Goal: Task Accomplishment & Management: Manage account settings

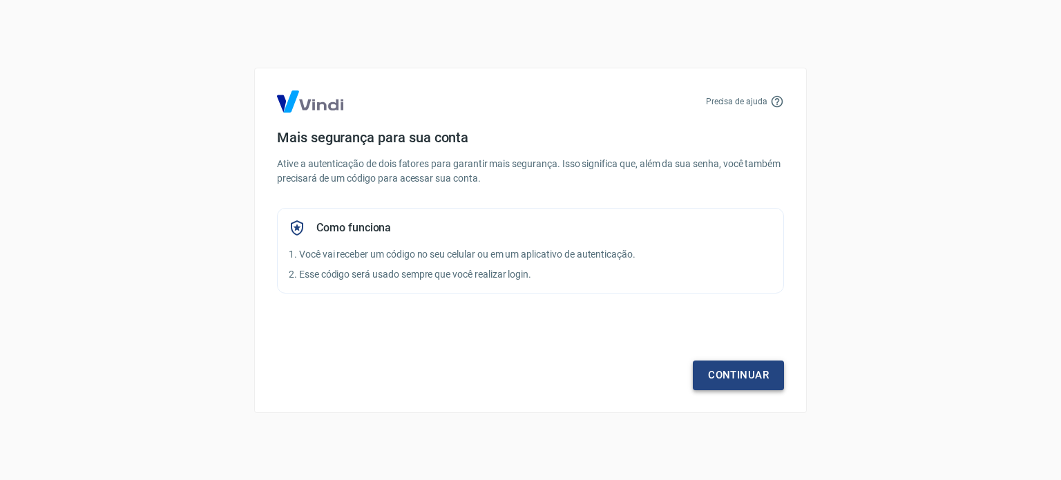
click at [725, 375] on link "Continuar" at bounding box center [738, 375] width 91 height 29
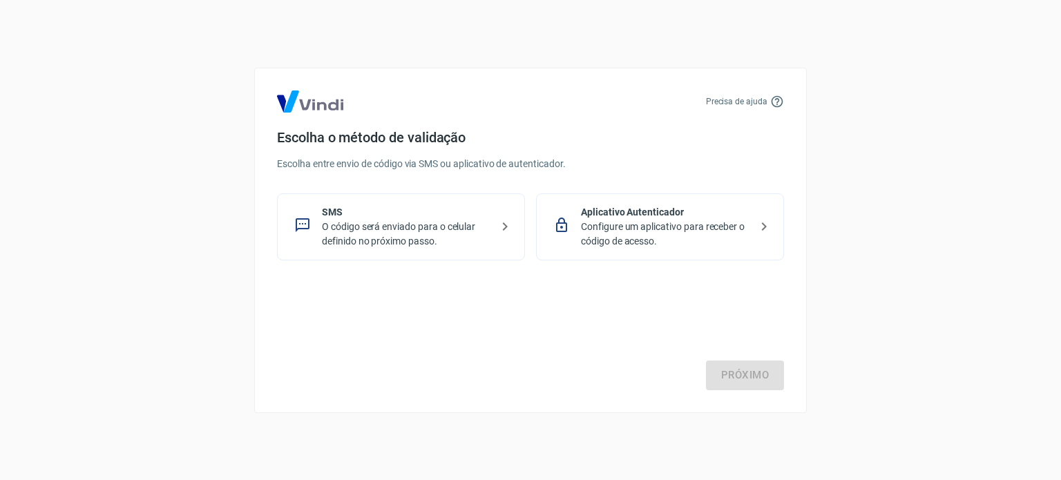
click at [415, 224] on p "O código será enviado para o celular definido no próximo passo." at bounding box center [406, 234] width 169 height 29
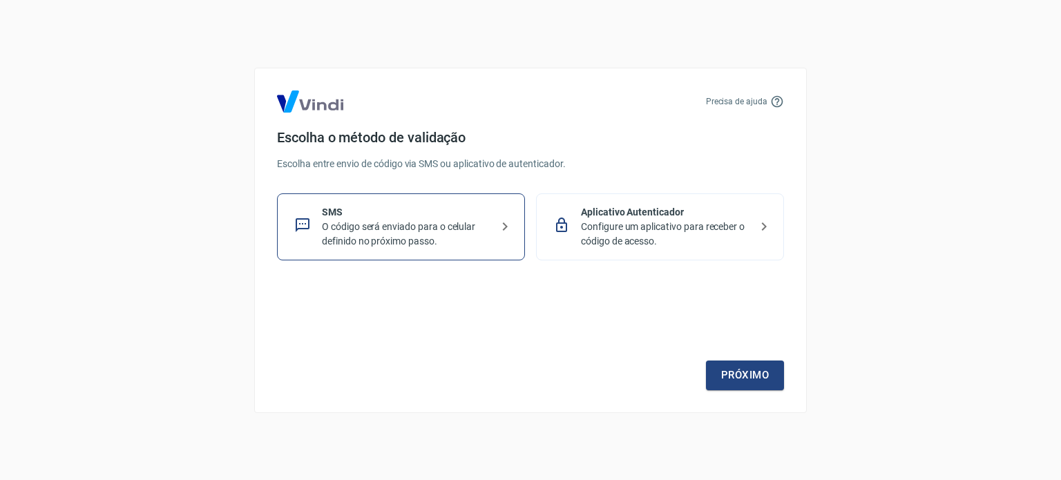
click at [604, 230] on p "Configure um aplicativo para receber o código de acesso." at bounding box center [665, 234] width 169 height 29
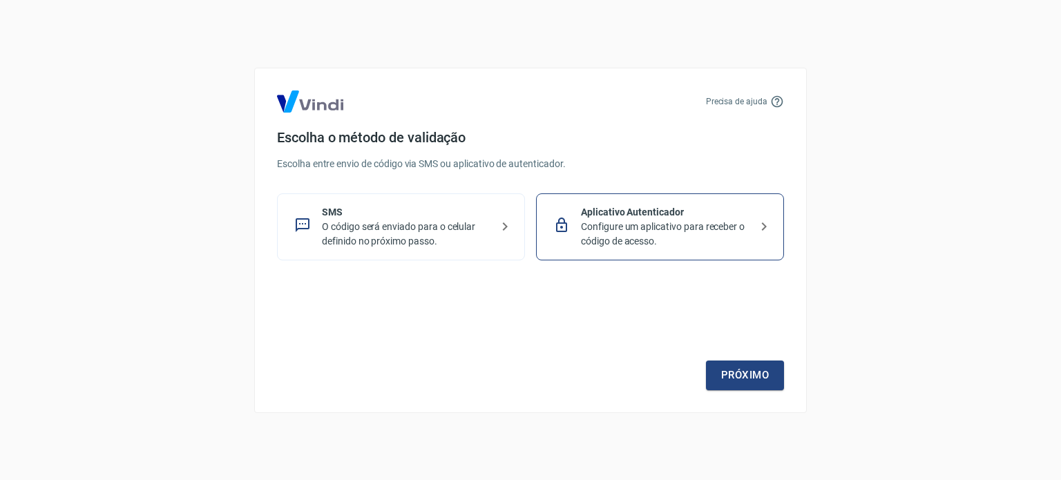
click at [604, 230] on p "Configure um aplicativo para receber o código de acesso." at bounding box center [665, 234] width 169 height 29
click at [437, 231] on p "O código será enviado para o celular definido no próximo passo." at bounding box center [406, 234] width 169 height 29
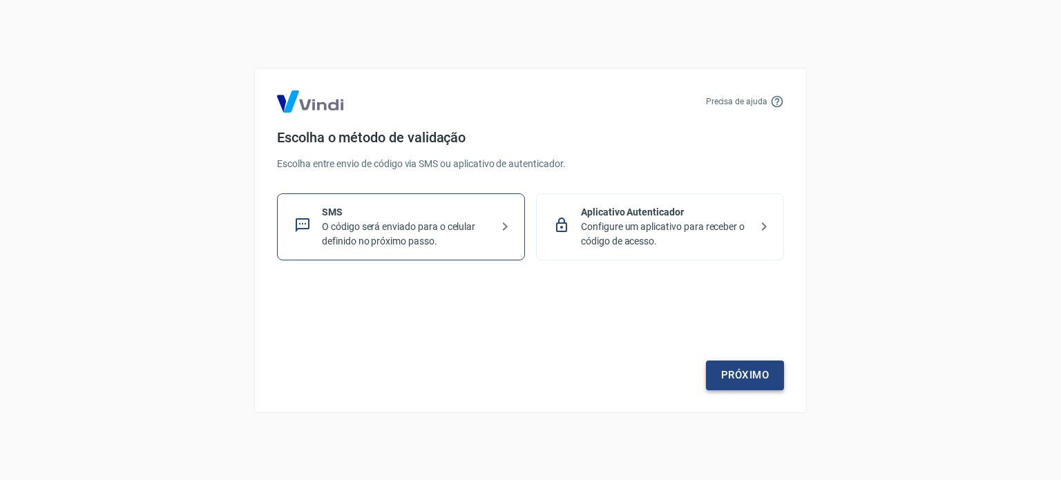
click at [718, 377] on link "Próximo" at bounding box center [745, 375] width 78 height 29
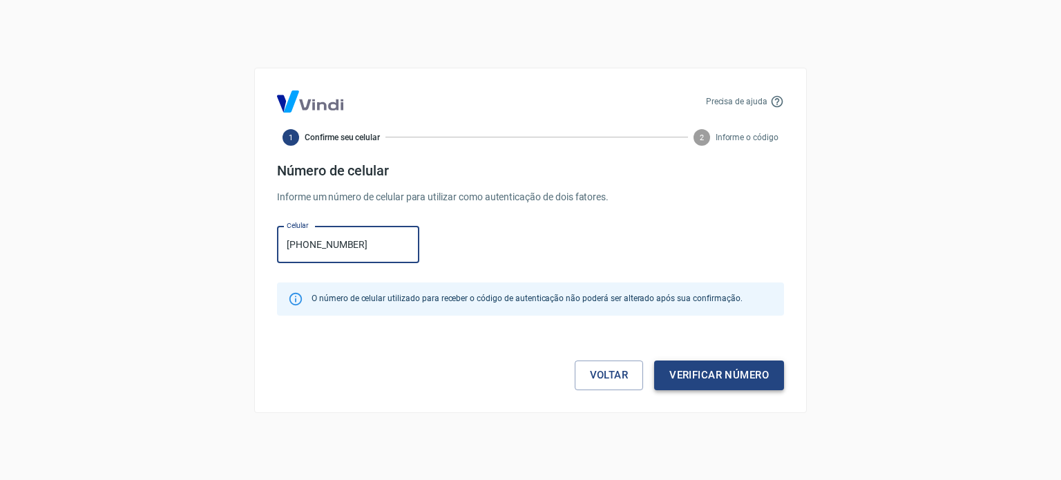
type input "[PHONE_NUMBER]"
drag, startPoint x: 707, startPoint y: 376, endPoint x: 659, endPoint y: 372, distance: 47.9
click at [708, 376] on button "Verificar número" at bounding box center [719, 375] width 130 height 29
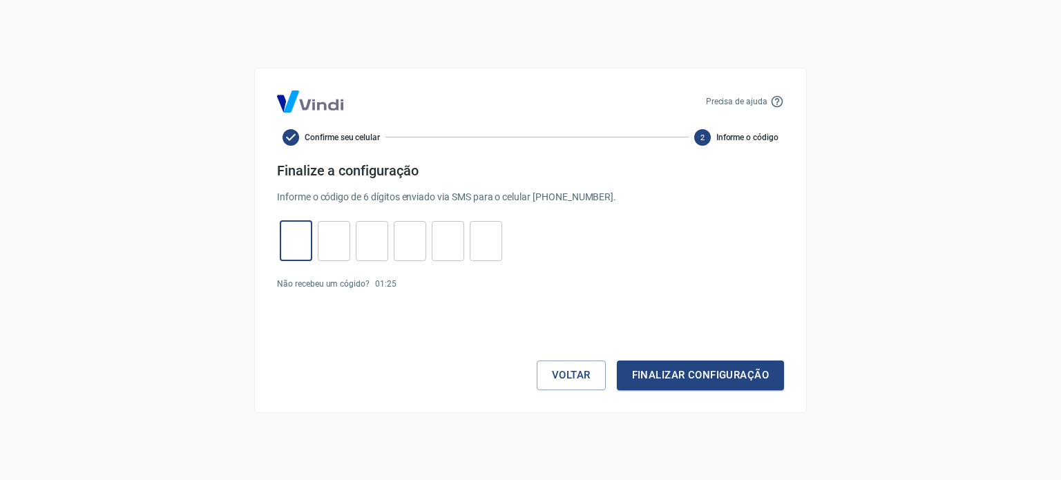
click at [303, 245] on input "tel" at bounding box center [296, 241] width 32 height 30
type input "9"
type input "2"
type input "5"
type input "9"
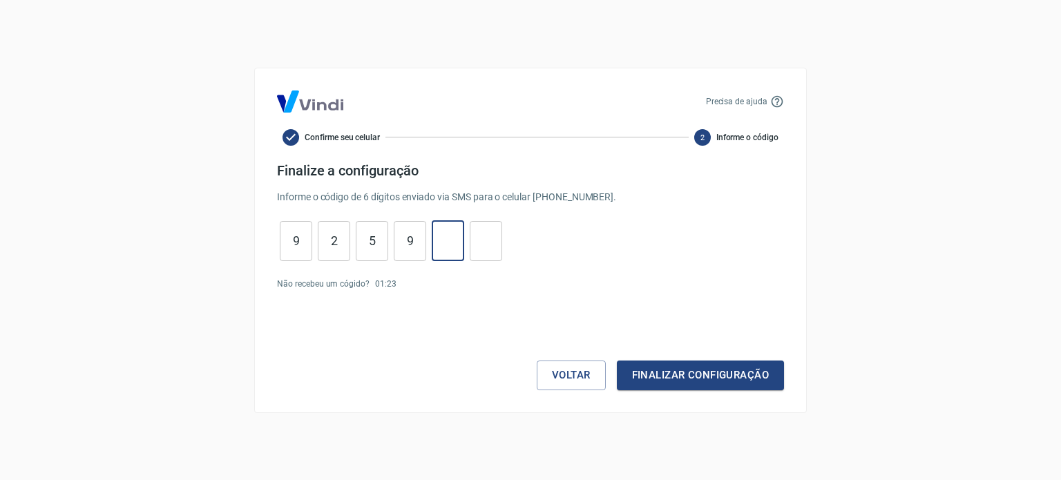
type input "2"
type input "6"
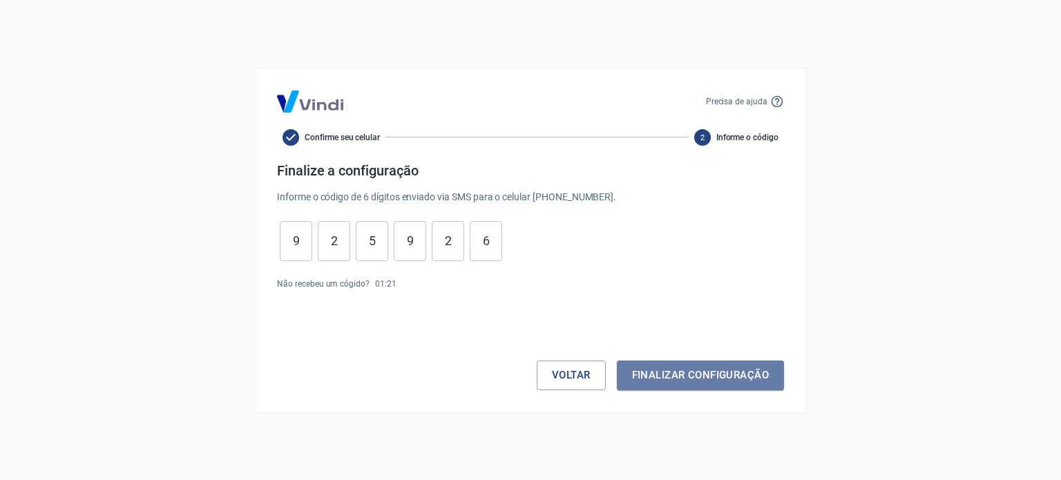
click at [736, 376] on button "Finalizar configuração" at bounding box center [700, 375] width 167 height 29
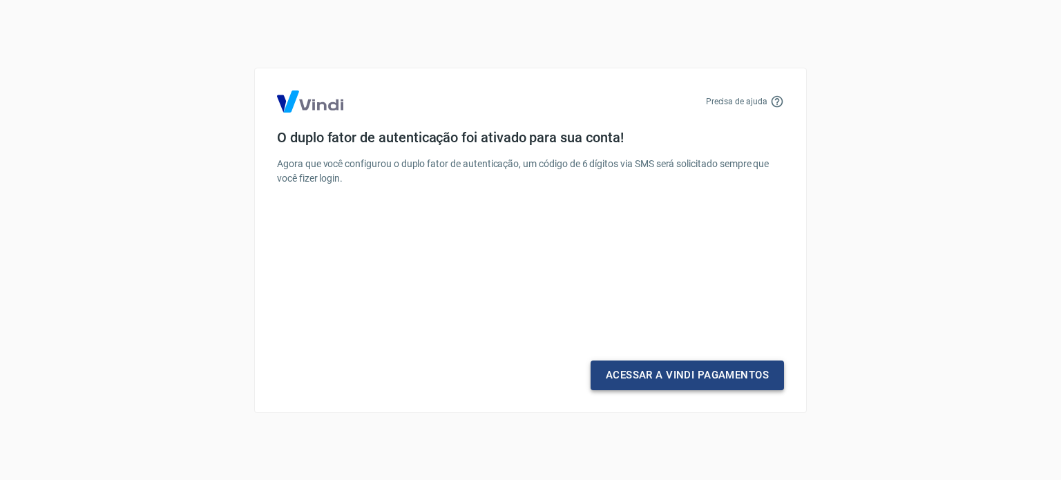
click at [627, 376] on link "Acessar a Vindi Pagamentos" at bounding box center [687, 375] width 193 height 29
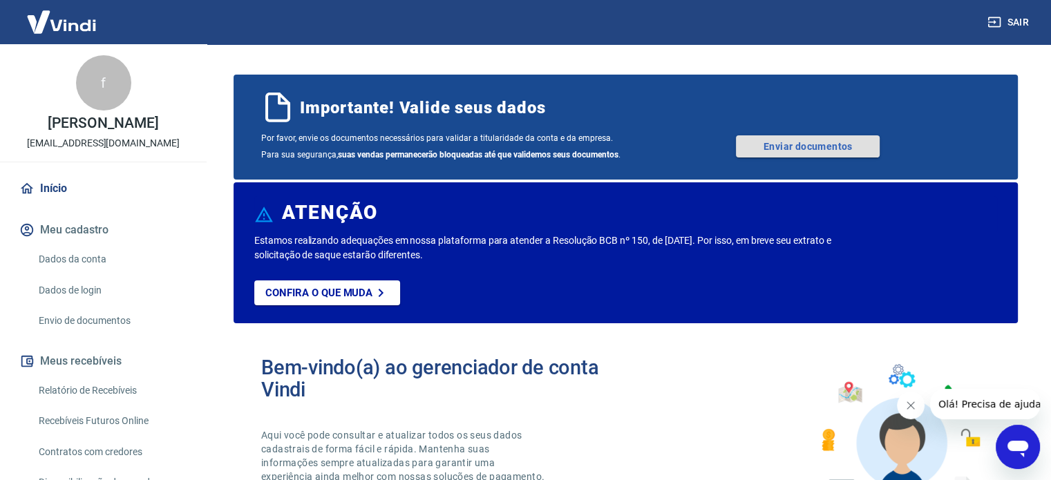
click at [773, 146] on link "Enviar documentos" at bounding box center [808, 146] width 144 height 22
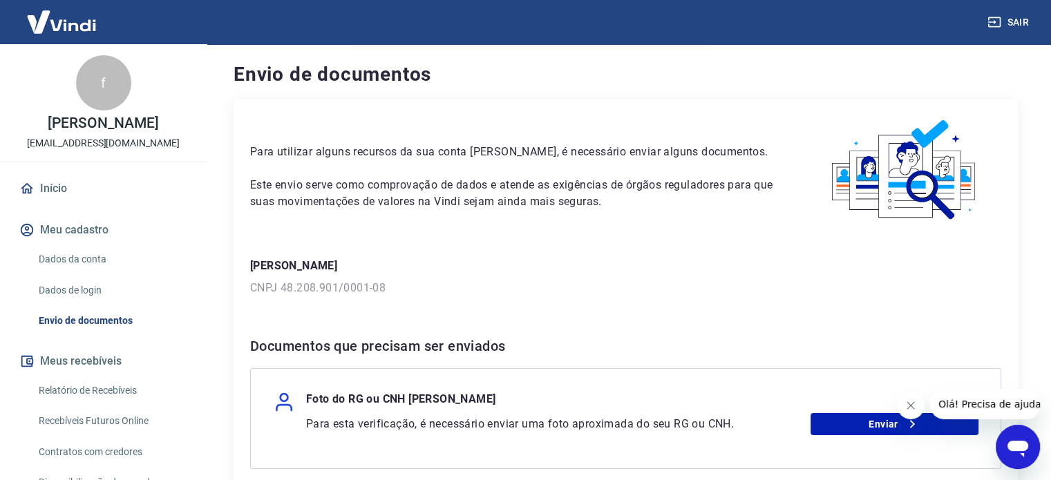
click at [86, 223] on button "Meu cadastro" at bounding box center [103, 230] width 173 height 30
click at [83, 262] on link "Dados da conta" at bounding box center [111, 259] width 157 height 28
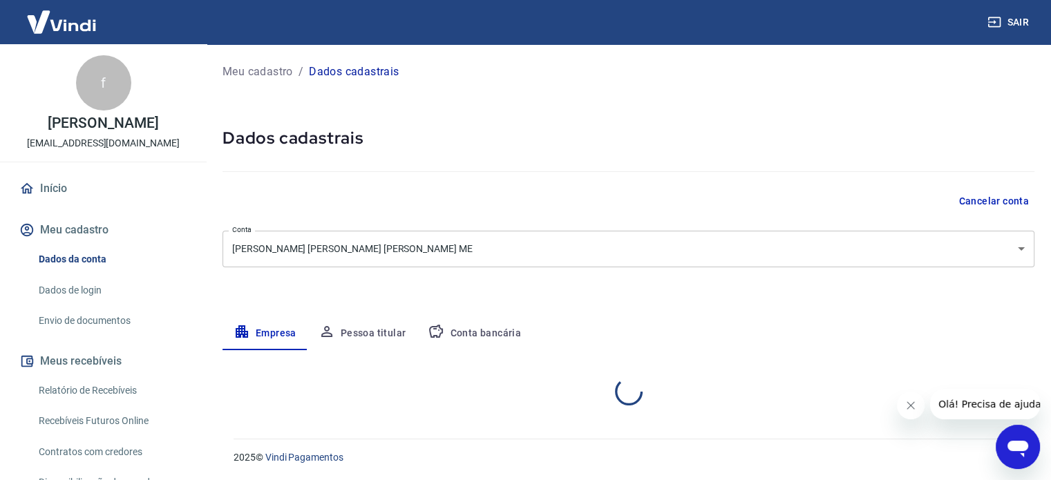
select select "SC"
select select "business"
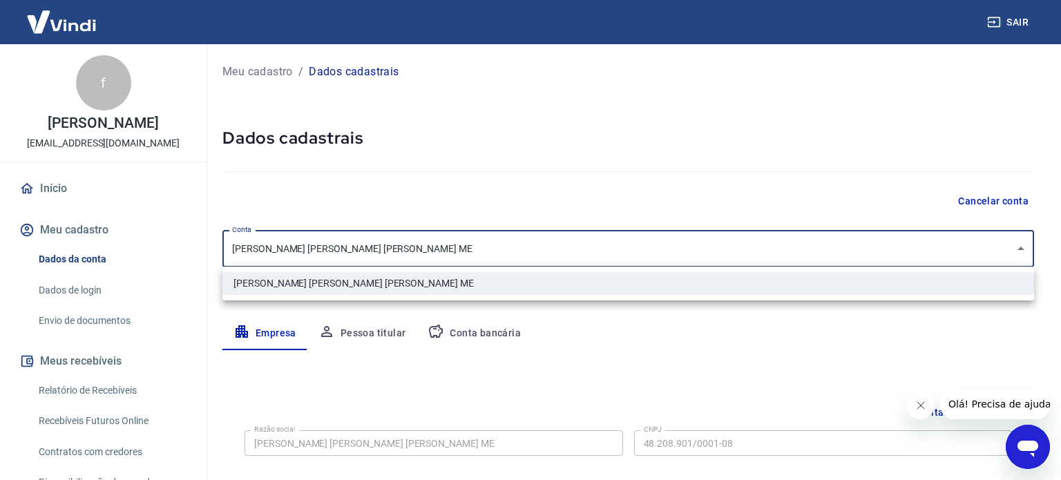
click at [1016, 252] on body "Sair f fabiana Lobo fpcl3223@gmail.com Início Meu cadastro Dados da conta Dados…" at bounding box center [530, 240] width 1061 height 480
click at [1017, 251] on div at bounding box center [530, 240] width 1061 height 480
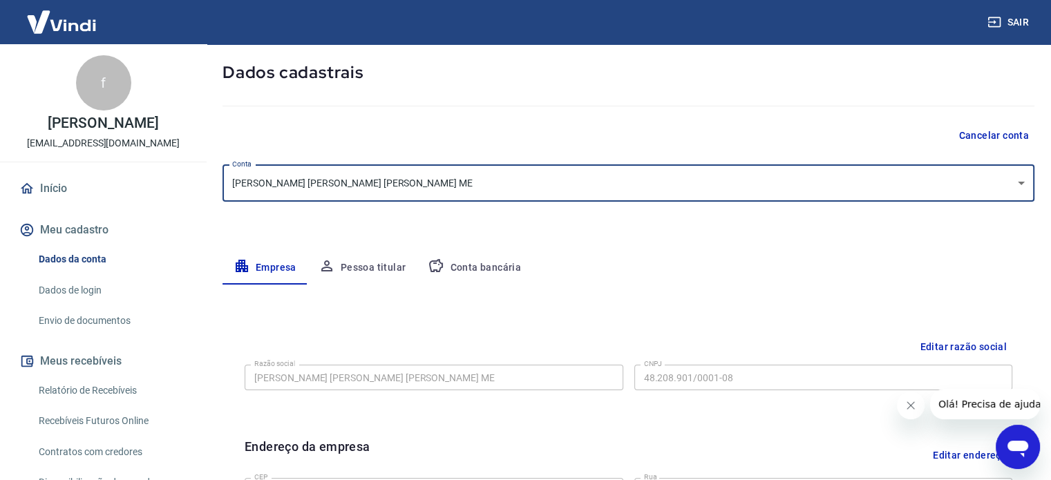
scroll to position [69, 0]
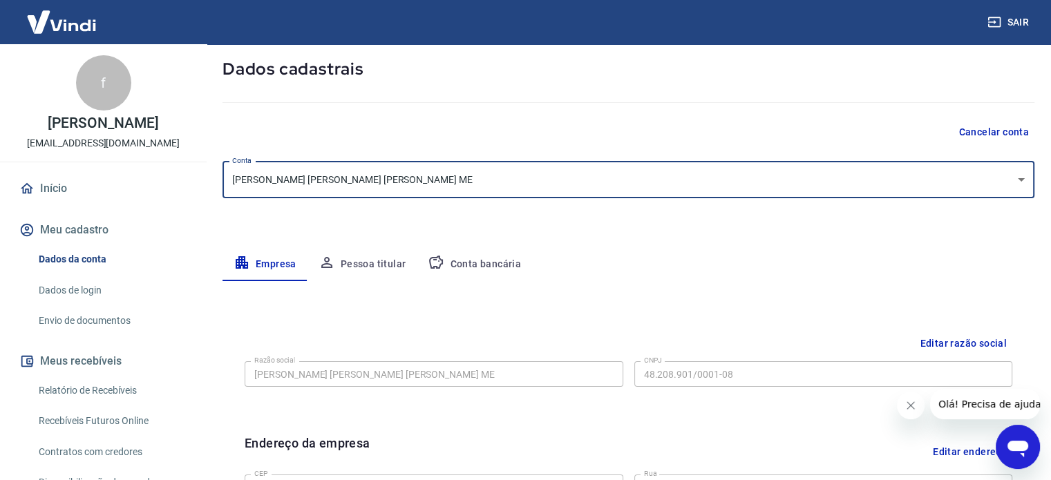
click at [370, 268] on button "Pessoa titular" at bounding box center [362, 264] width 110 height 33
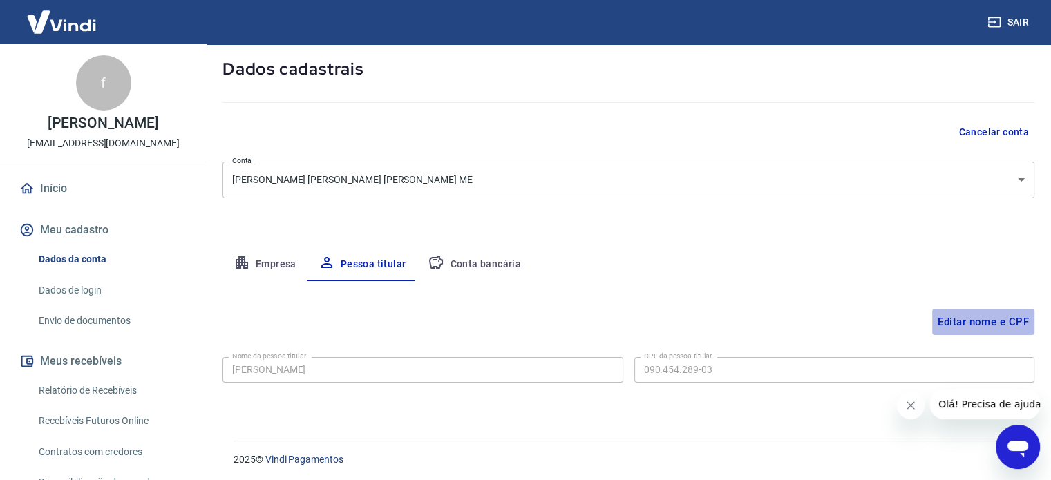
click at [947, 324] on button "Editar nome e CPF" at bounding box center [983, 322] width 102 height 26
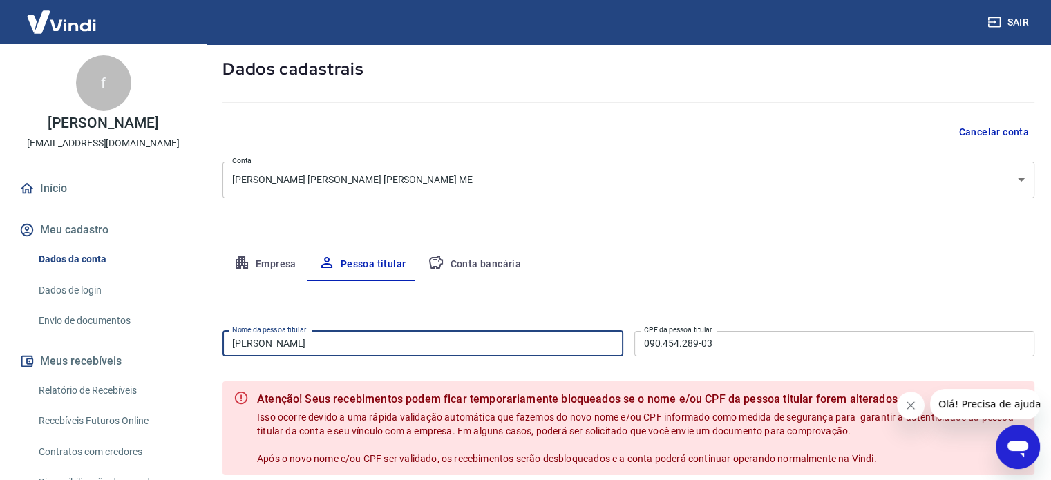
drag, startPoint x: 340, startPoint y: 336, endPoint x: 214, endPoint y: 341, distance: 125.9
click at [214, 341] on div "Meu cadastro / Dados cadastrais Dados cadastrais Cancelar conta Conta Victoria …" at bounding box center [628, 263] width 845 height 576
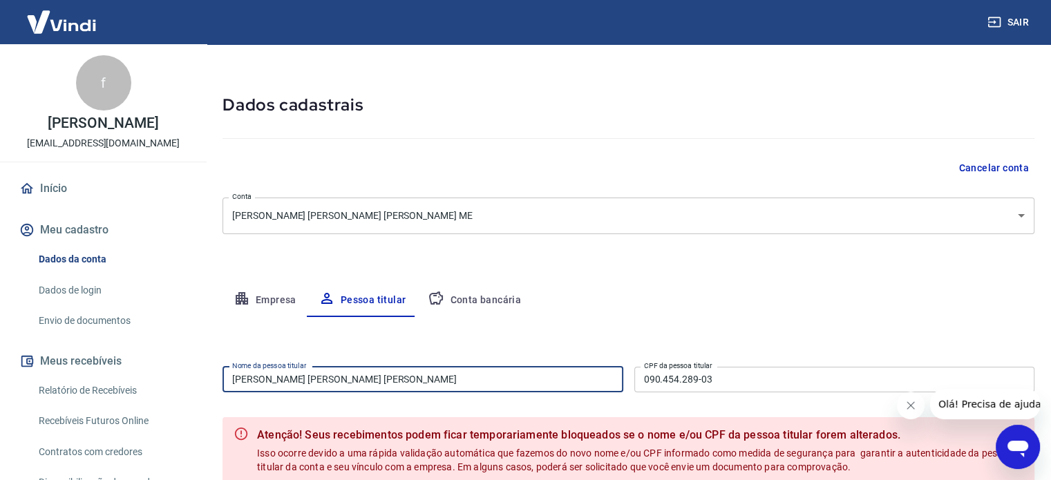
scroll to position [0, 0]
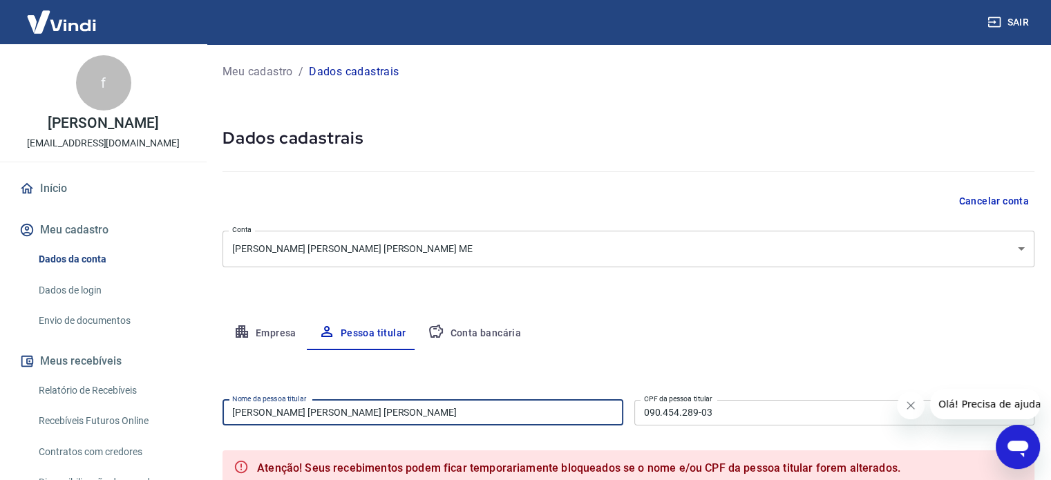
type input "victoria prudencio de campos lobo"
click at [480, 334] on button "Conta bancária" at bounding box center [474, 333] width 115 height 33
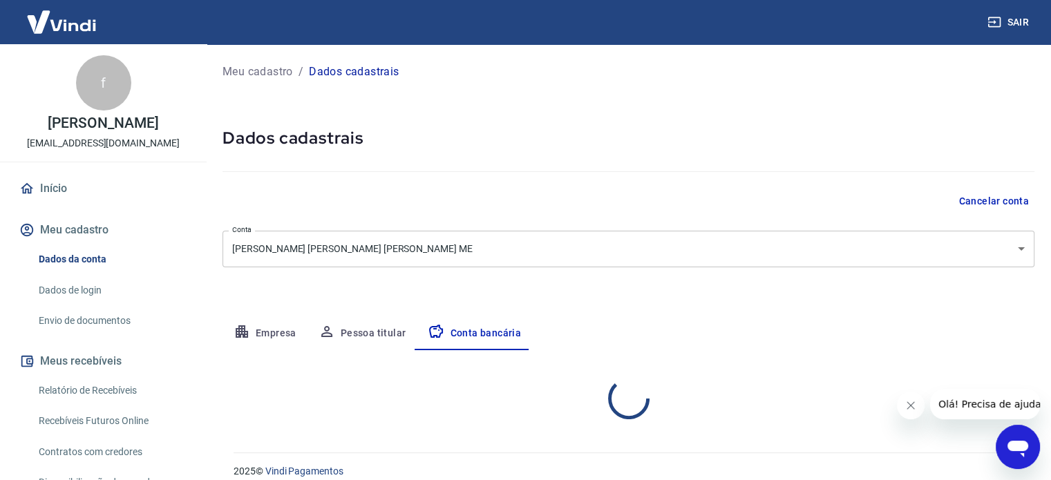
select select "1"
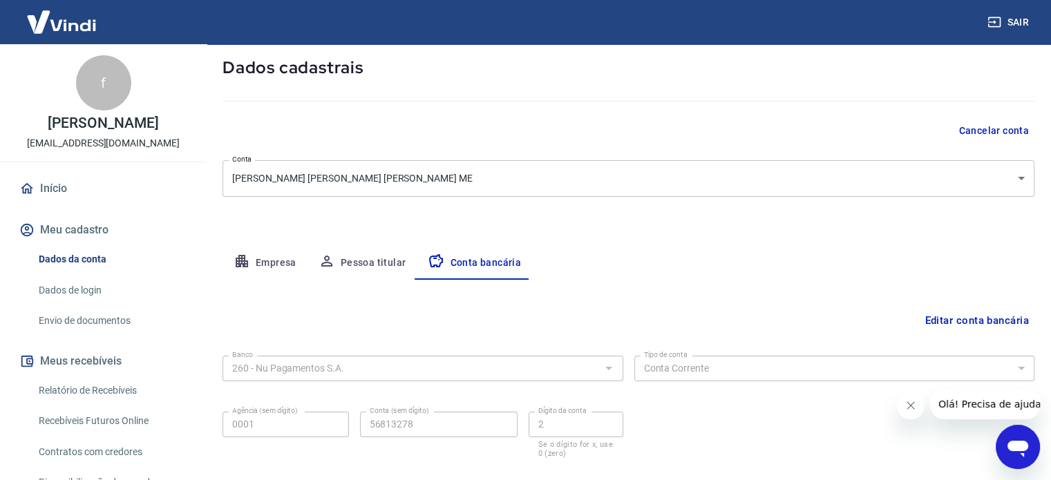
scroll to position [69, 0]
click at [269, 265] on button "Empresa" at bounding box center [264, 264] width 85 height 33
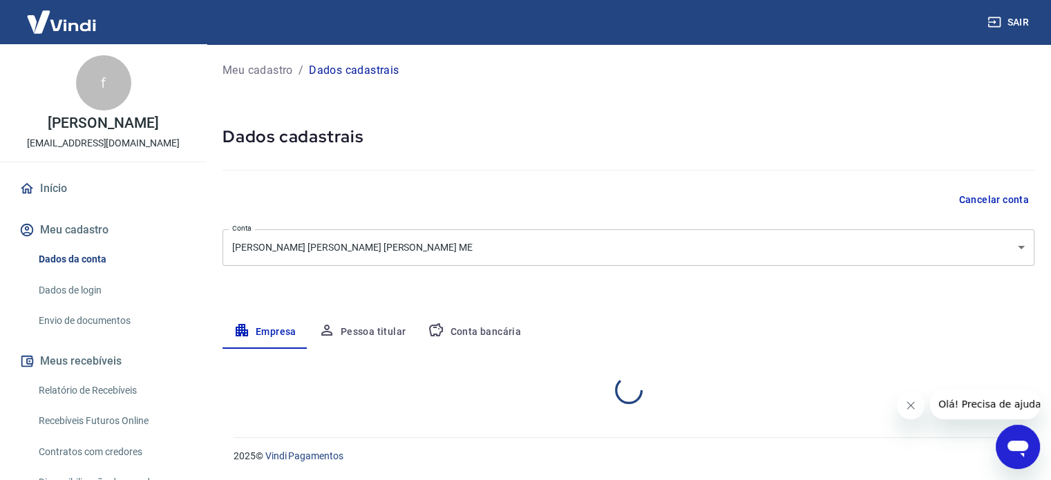
scroll to position [0, 0]
select select "SC"
select select "business"
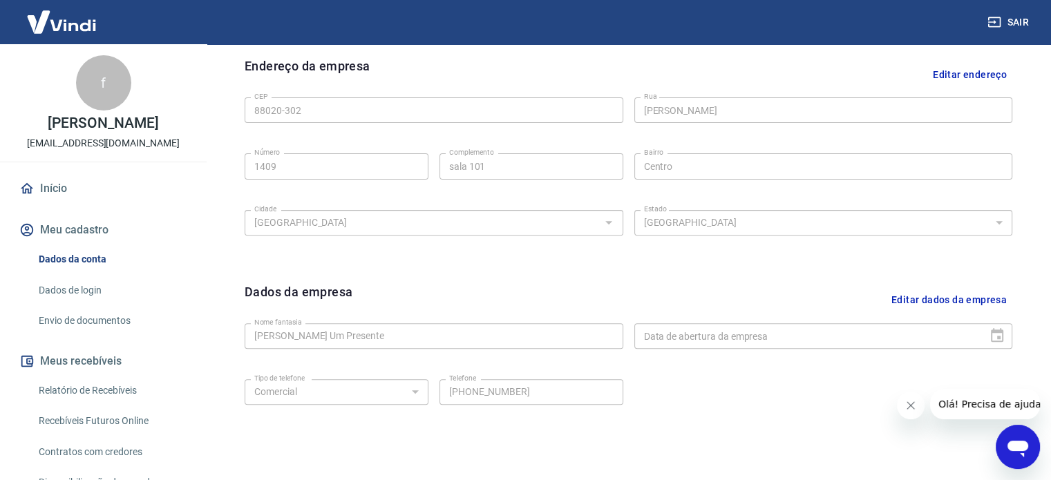
scroll to position [484, 0]
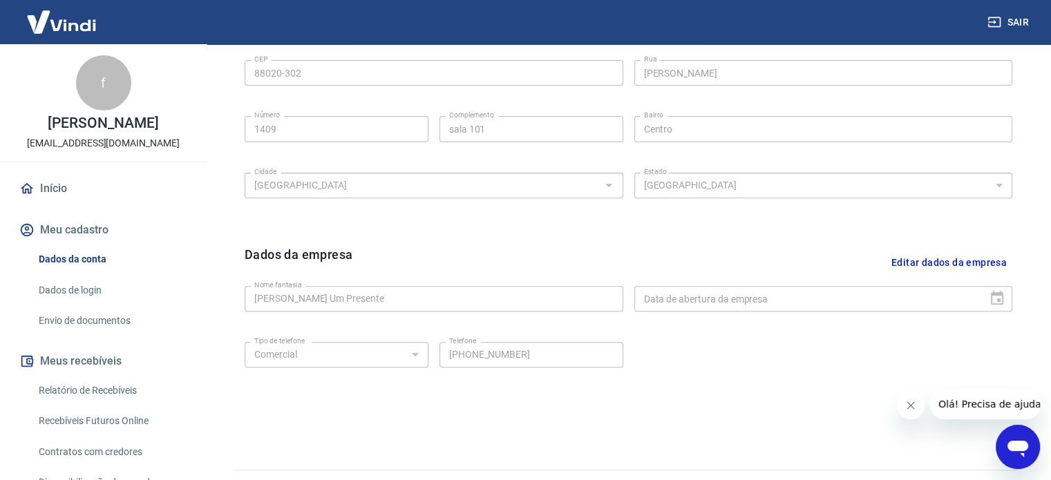
click at [1001, 301] on div "Data de abertura da empresa" at bounding box center [823, 299] width 379 height 26
click at [995, 301] on div "Data de abertura da empresa" at bounding box center [823, 299] width 379 height 26
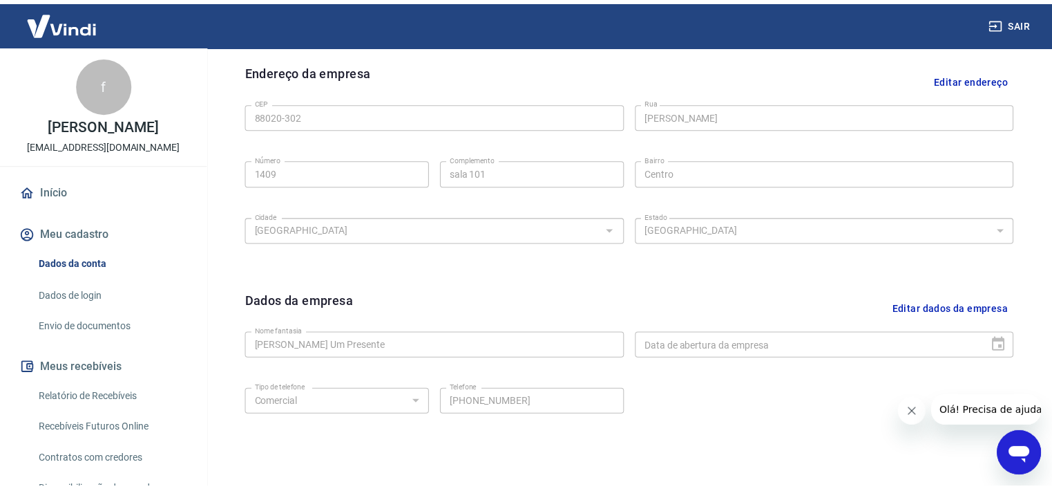
scroll to position [446, 0]
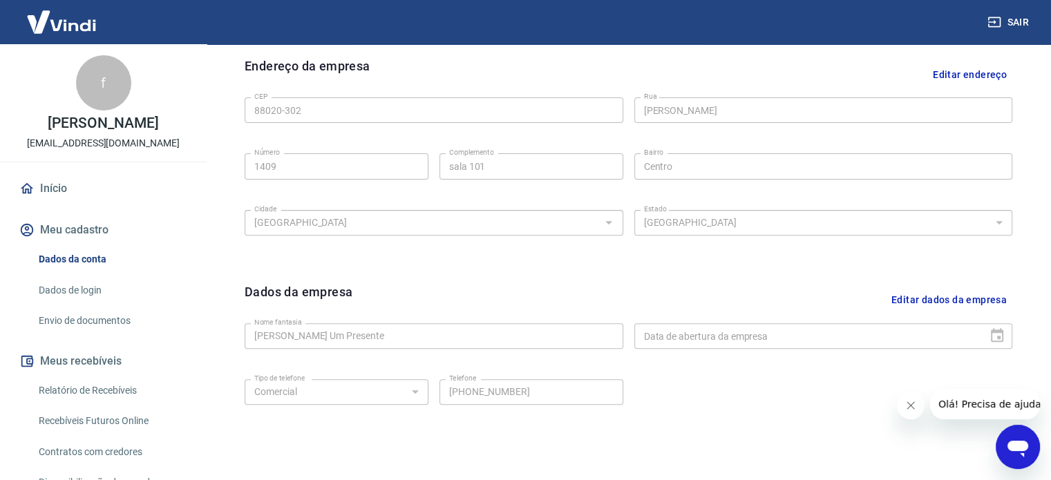
click at [917, 305] on button "Editar dados da empresa" at bounding box center [949, 300] width 126 height 35
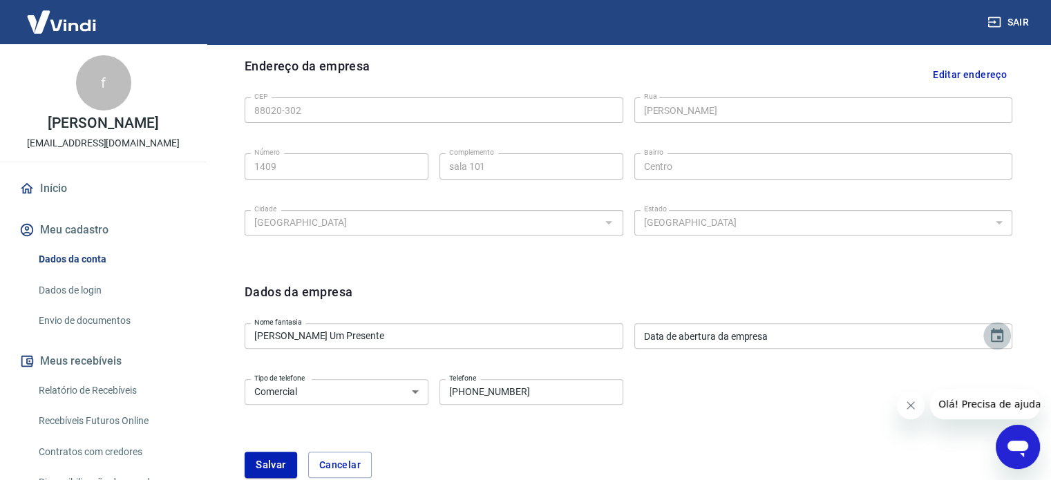
click at [987, 336] on button "Choose date" at bounding box center [997, 336] width 28 height 28
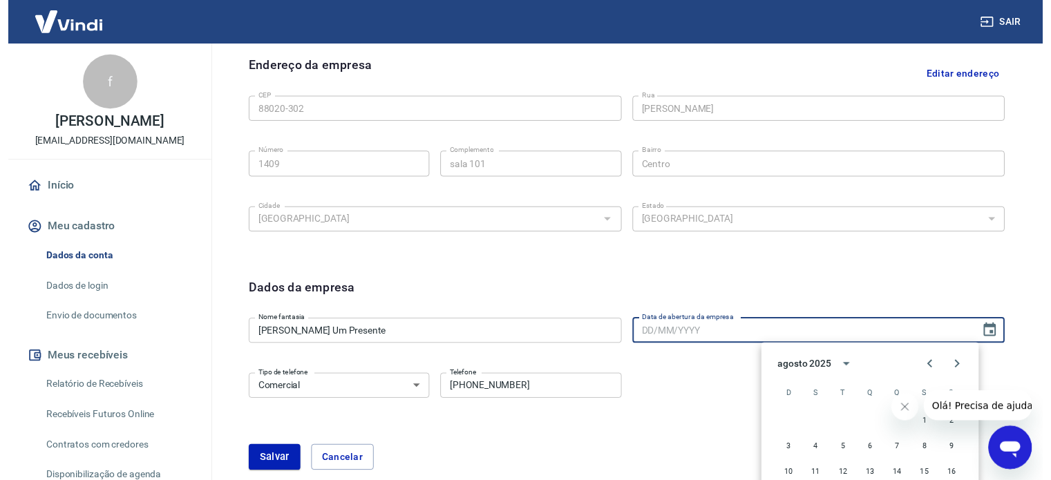
scroll to position [409, 0]
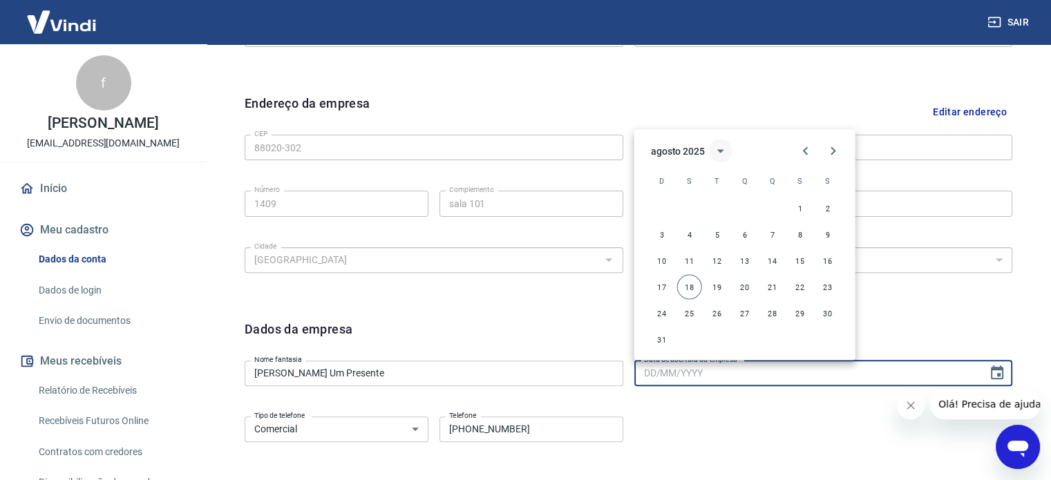
click at [711, 149] on button "calendar view is open, switch to year view" at bounding box center [720, 150] width 23 height 23
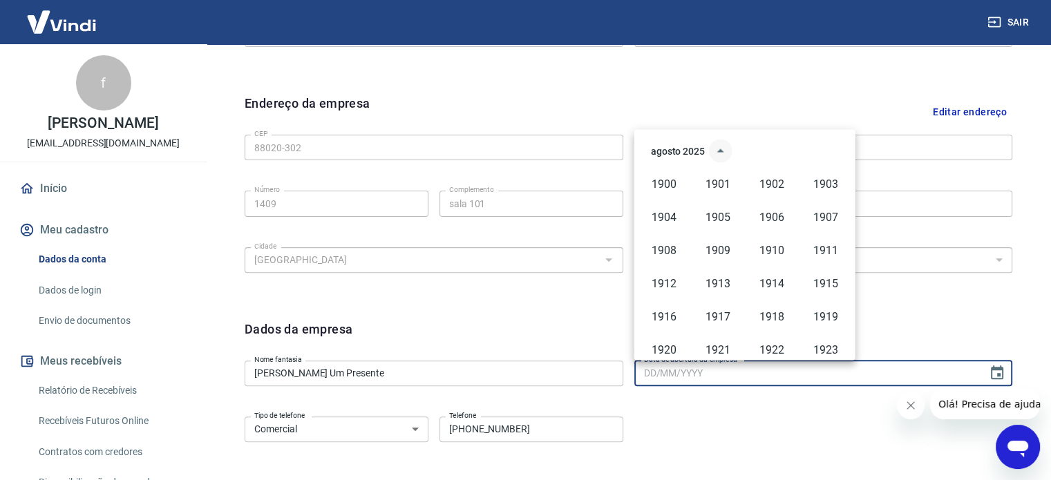
scroll to position [948, 0]
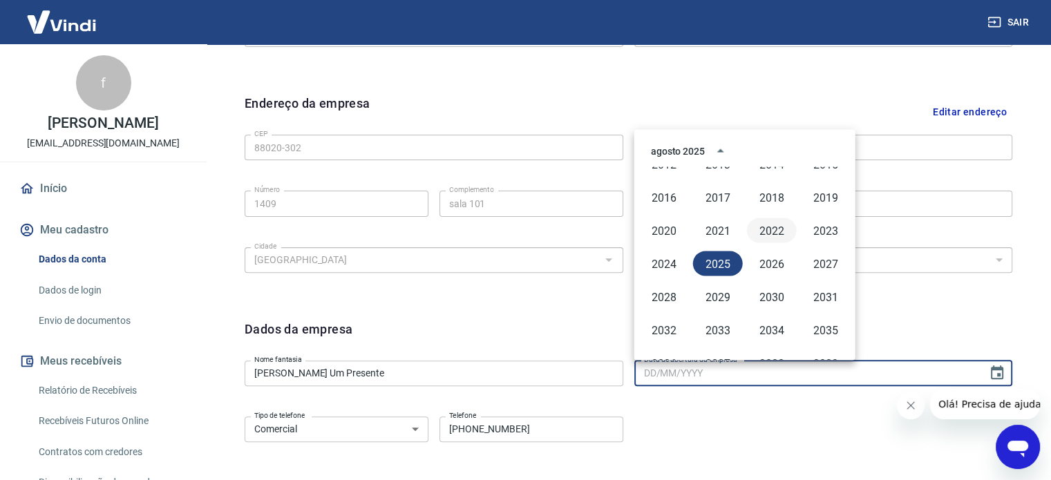
click at [759, 225] on button "2022" at bounding box center [772, 230] width 50 height 25
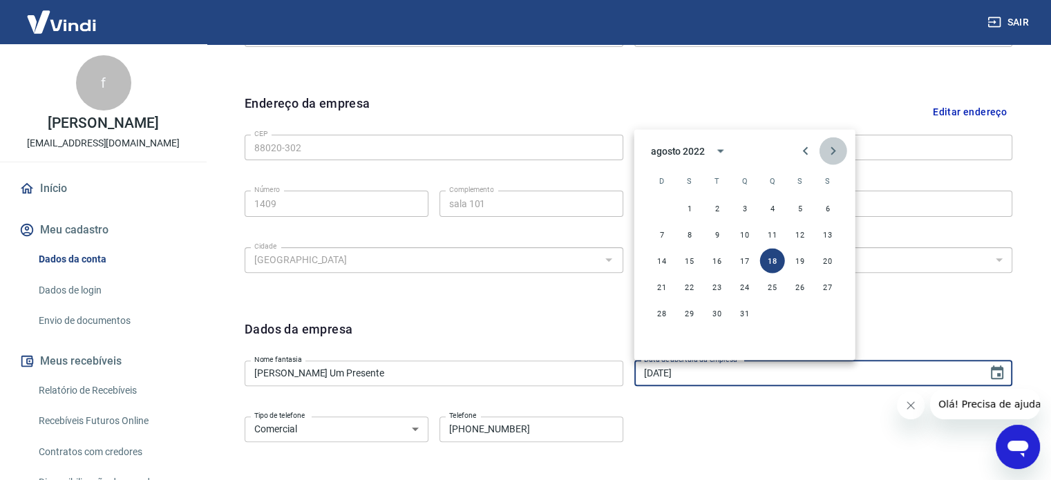
click at [832, 146] on icon "Next month" at bounding box center [833, 150] width 17 height 17
click at [768, 232] on button "6" at bounding box center [772, 234] width 25 height 25
type input "[DATE]"
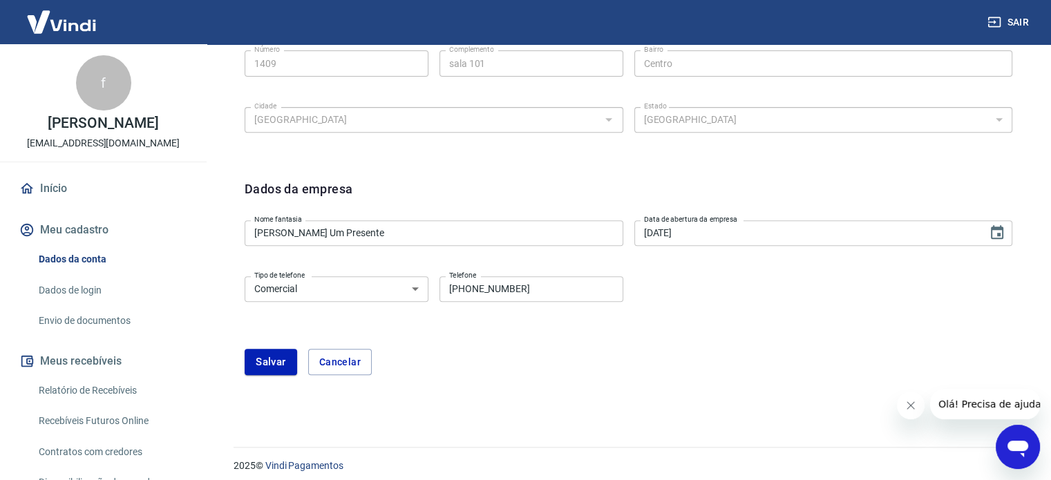
scroll to position [558, 0]
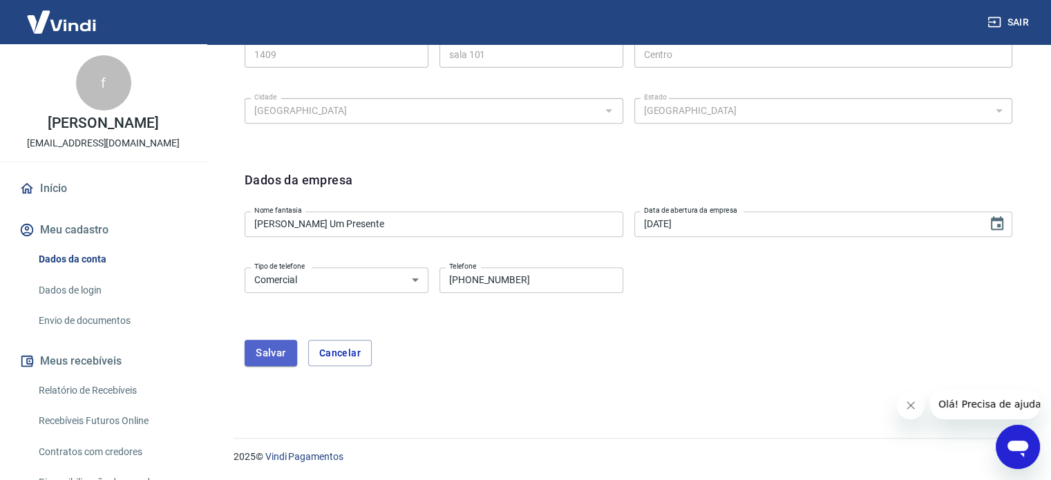
click at [269, 361] on button "Salvar" at bounding box center [271, 353] width 53 height 26
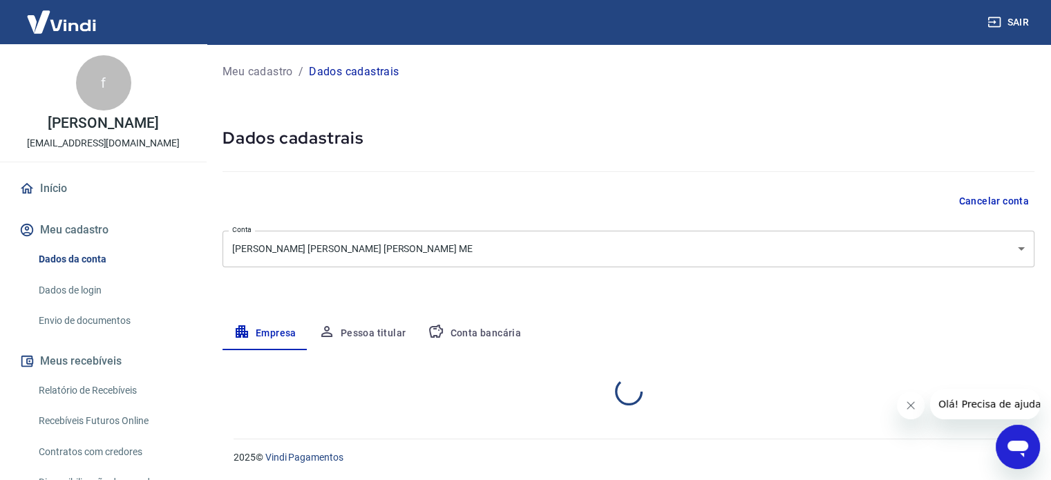
select select "SC"
select select "business"
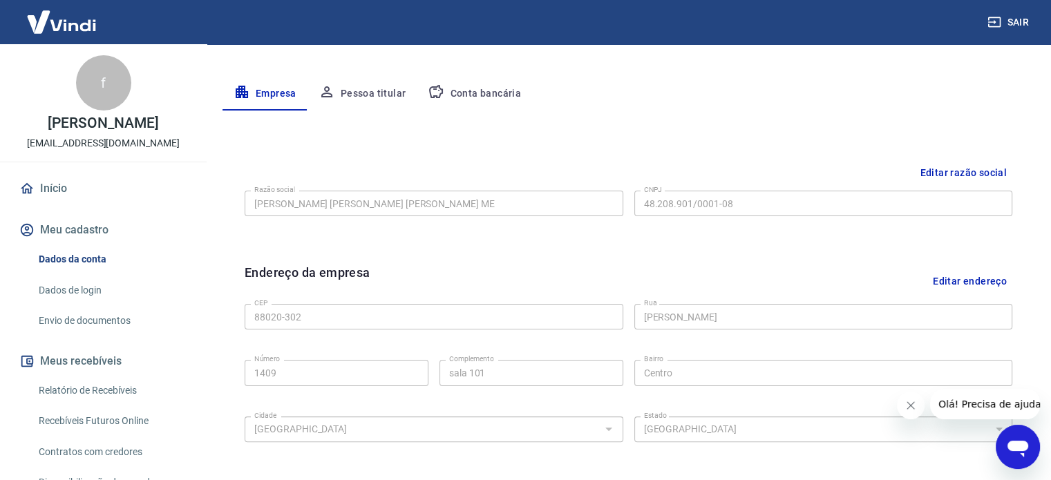
scroll to position [239, 0]
click at [375, 99] on button "Pessoa titular" at bounding box center [362, 94] width 110 height 33
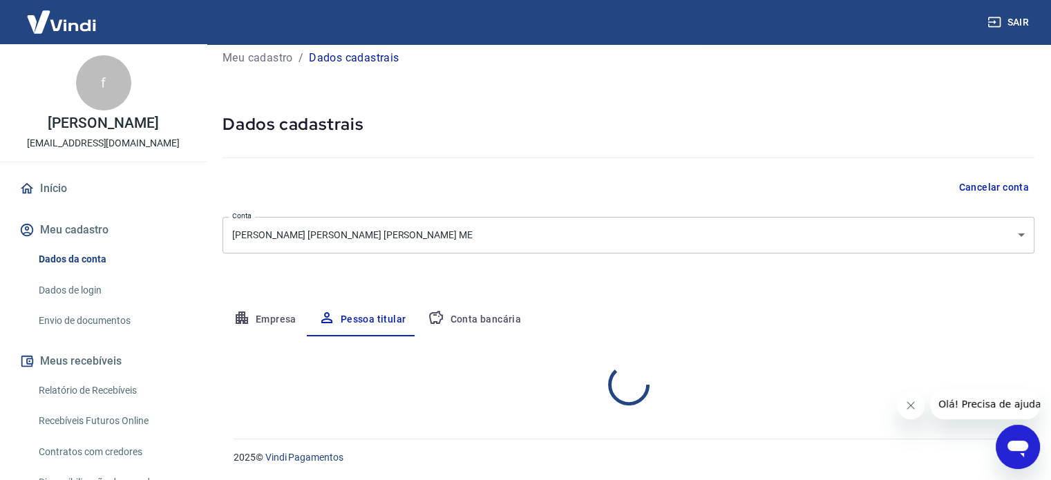
scroll to position [72, 0]
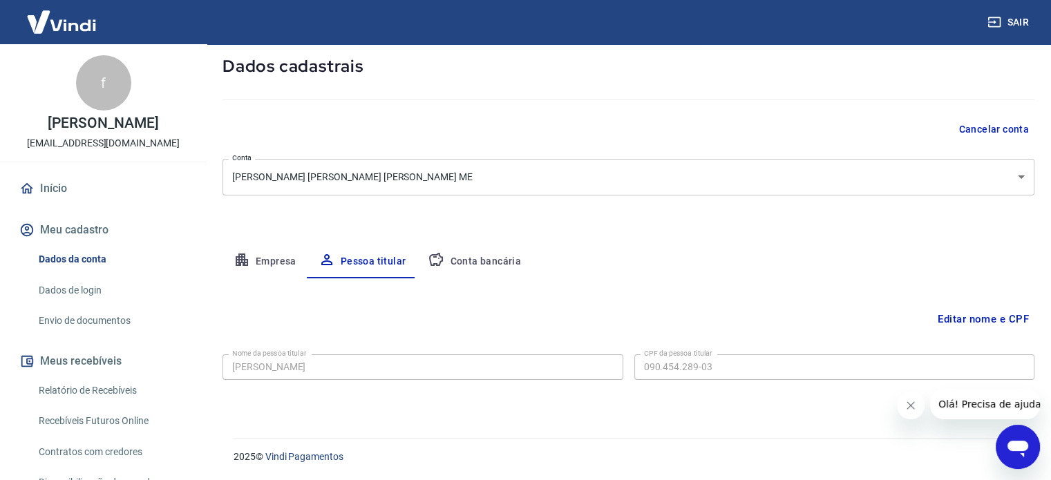
click at [983, 312] on button "Editar nome e CPF" at bounding box center [983, 319] width 102 height 26
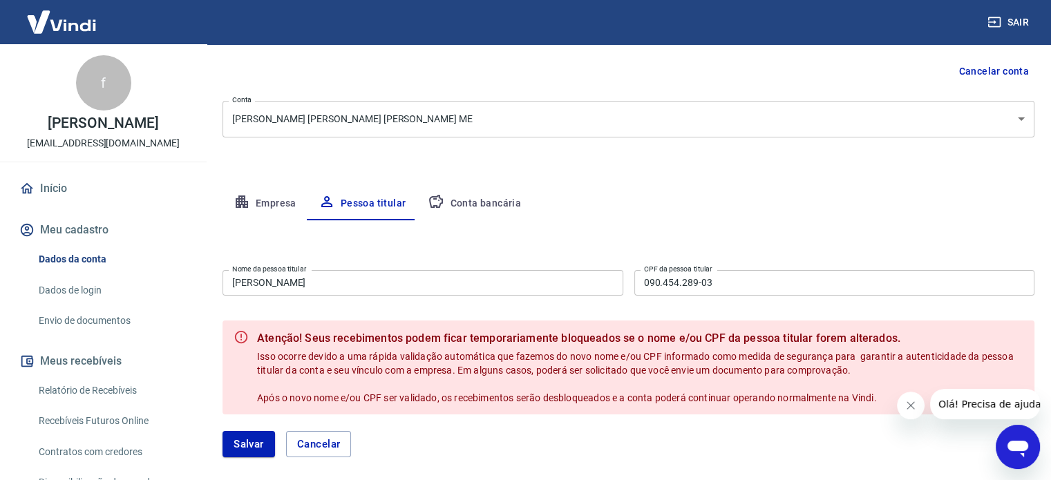
scroll to position [130, 0]
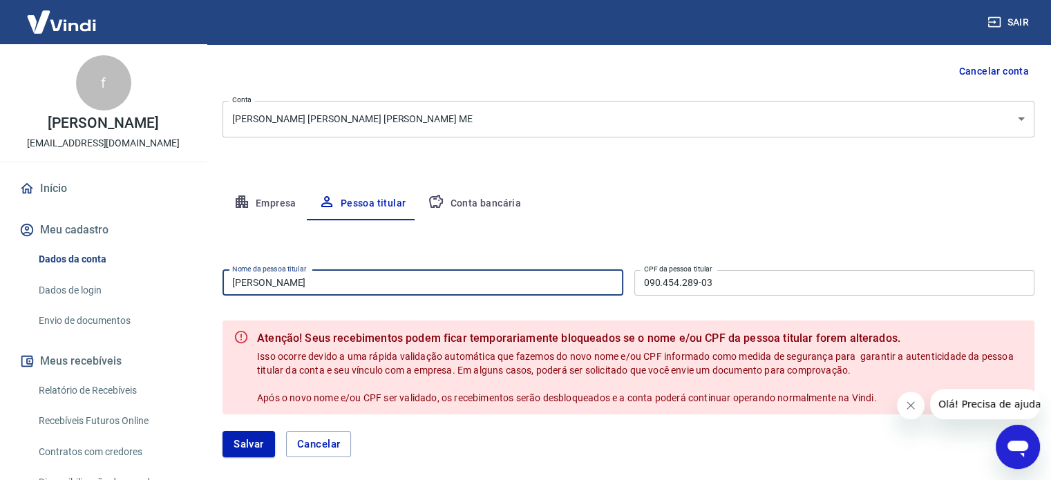
drag, startPoint x: 310, startPoint y: 281, endPoint x: 216, endPoint y: 283, distance: 94.0
click at [216, 283] on div "Meu cadastro / Dados cadastrais Dados cadastrais Cancelar conta Conta Victoria …" at bounding box center [628, 202] width 845 height 576
click at [398, 285] on input "[PERSON_NAME]" at bounding box center [422, 283] width 401 height 26
type input "[PERSON_NAME]"
click at [734, 284] on input "090.454.289-03" at bounding box center [834, 283] width 401 height 26
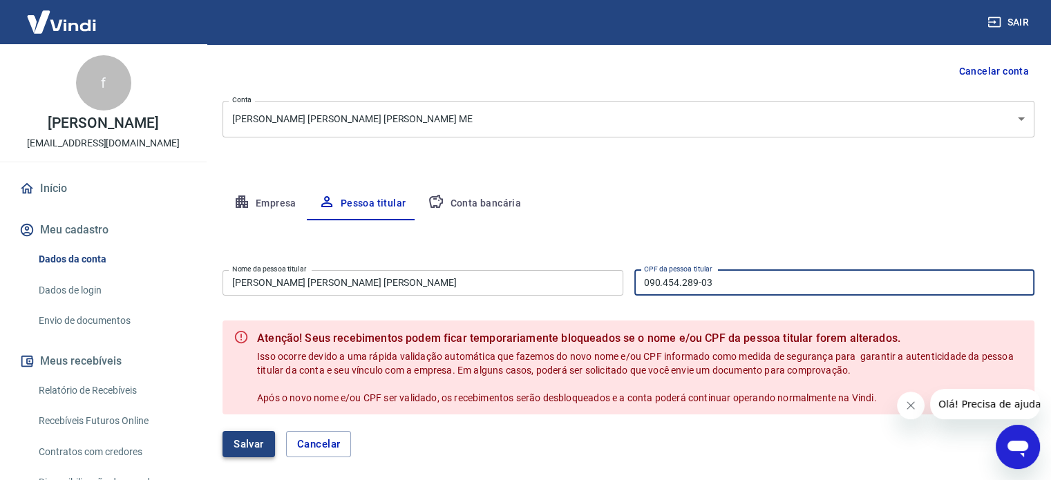
click at [253, 444] on button "Salvar" at bounding box center [248, 444] width 53 height 26
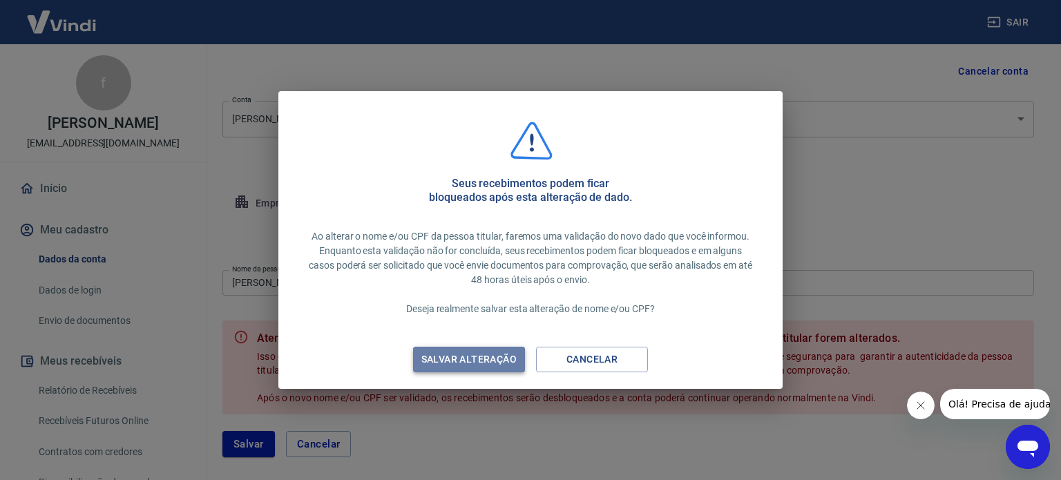
click at [451, 361] on div "Salvar alteração" at bounding box center [469, 359] width 129 height 17
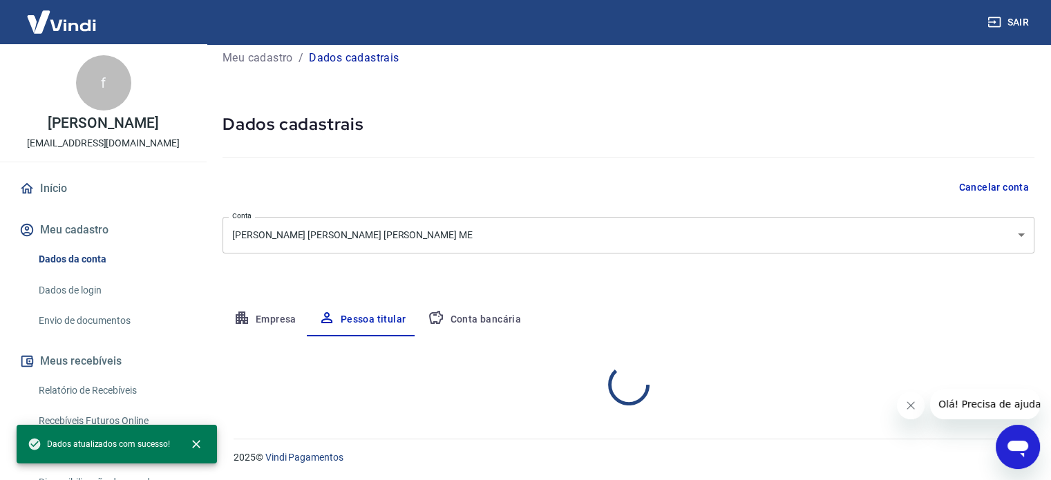
scroll to position [72, 0]
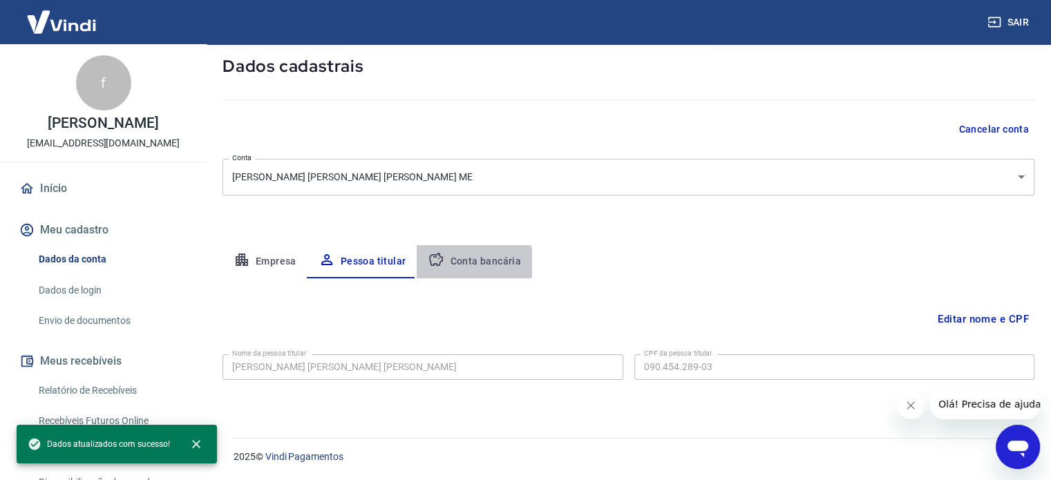
click at [471, 262] on button "Conta bancária" at bounding box center [474, 261] width 115 height 33
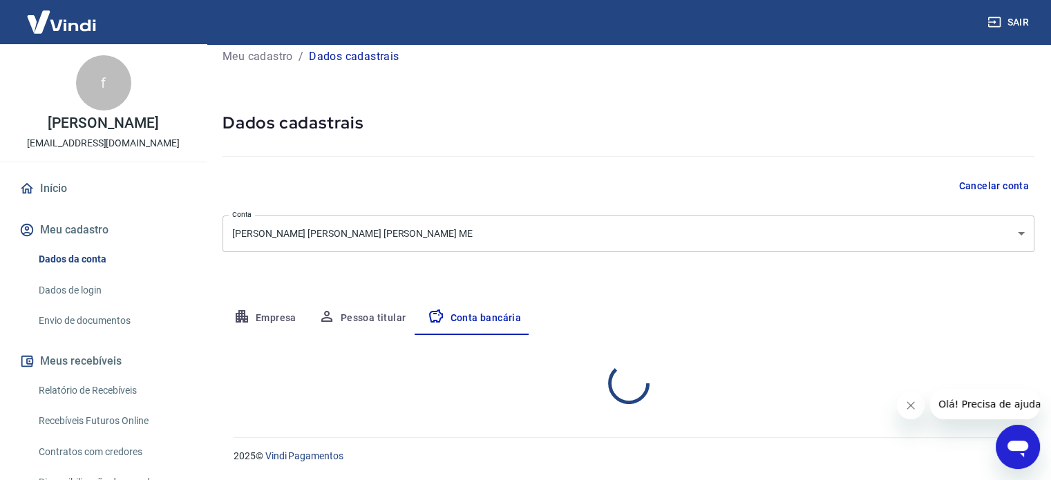
select select "1"
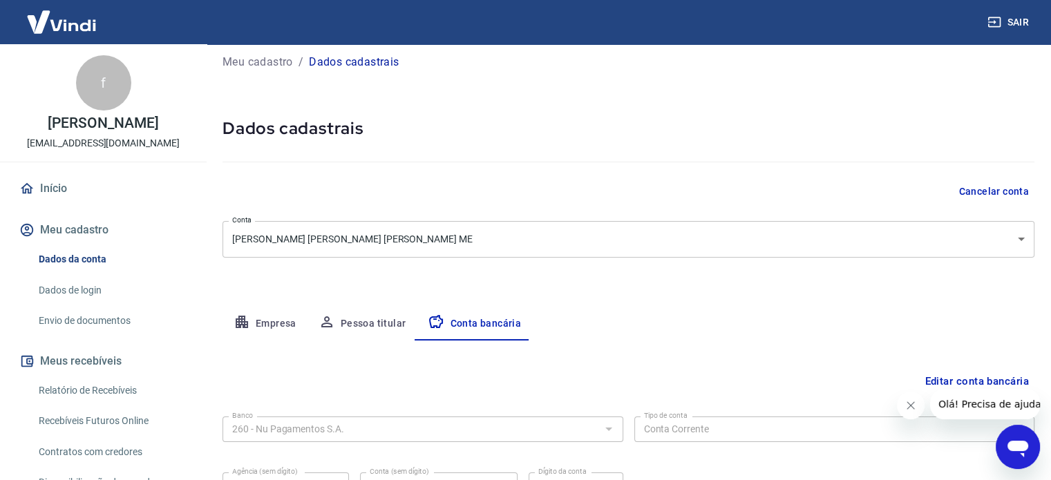
scroll to position [0, 0]
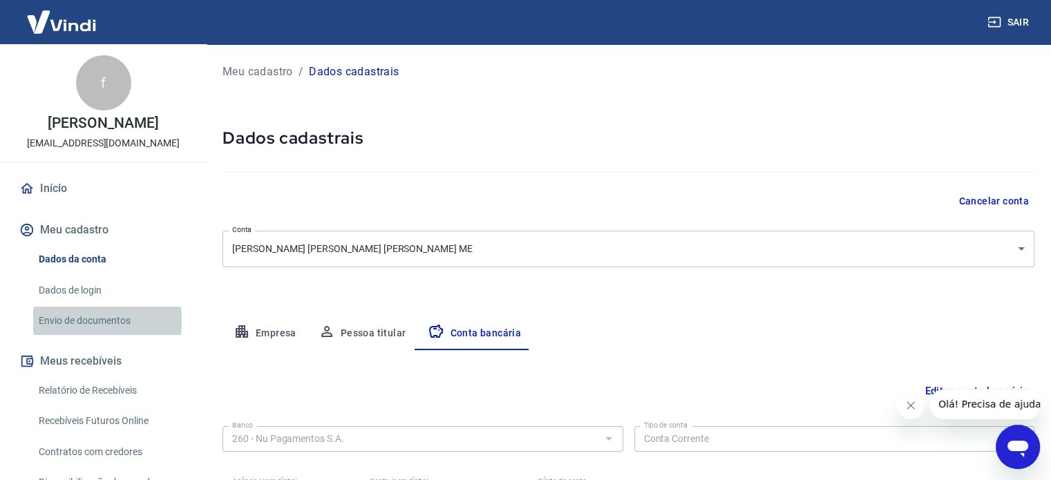
click at [73, 321] on link "Envio de documentos" at bounding box center [111, 321] width 157 height 28
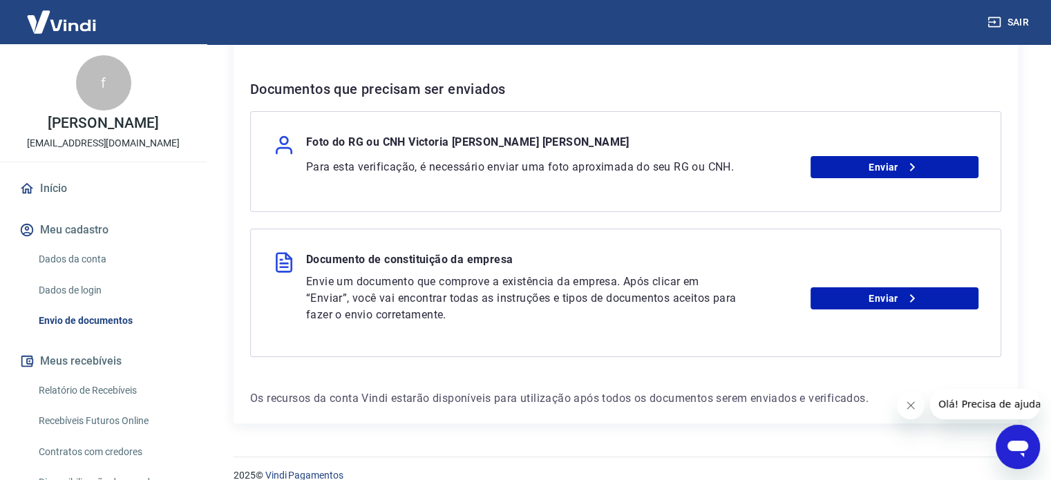
scroll to position [276, 0]
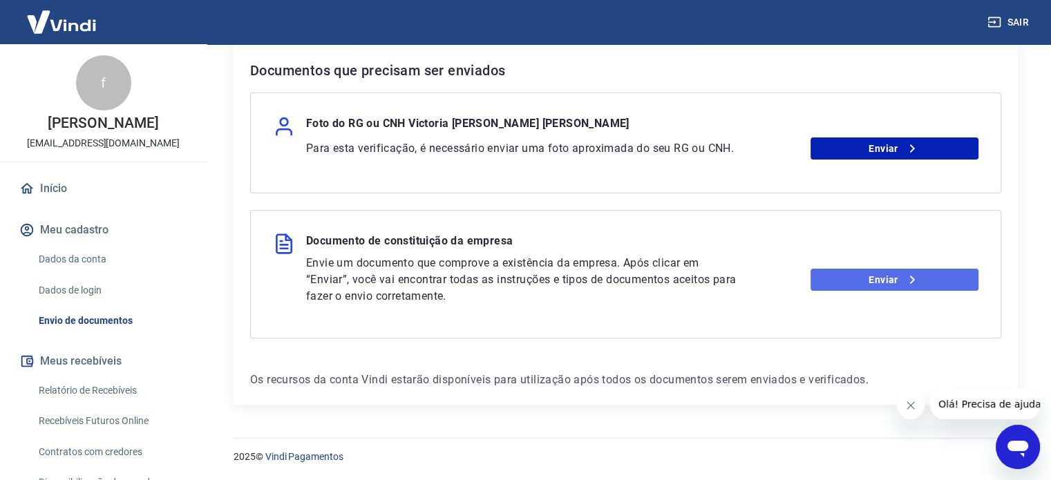
click at [848, 285] on link "Enviar" at bounding box center [894, 280] width 168 height 22
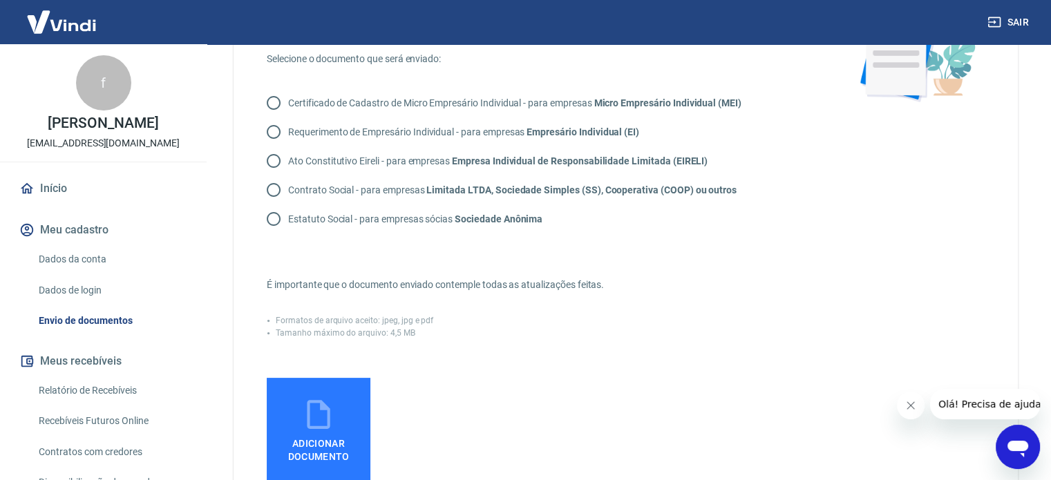
scroll to position [207, 0]
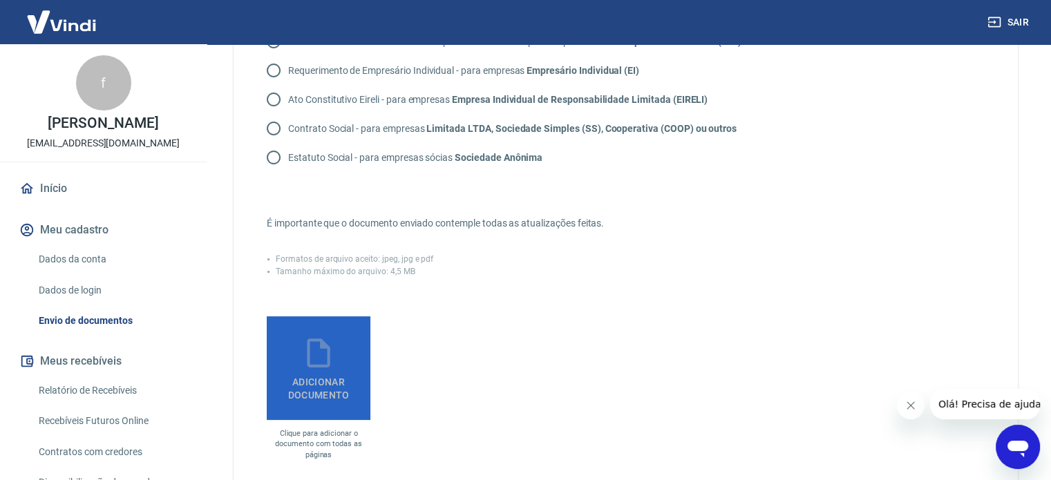
click at [321, 363] on icon at bounding box center [318, 353] width 35 height 35
click at [0, 0] on input "Adicionar documento" at bounding box center [0, 0] width 0 height 0
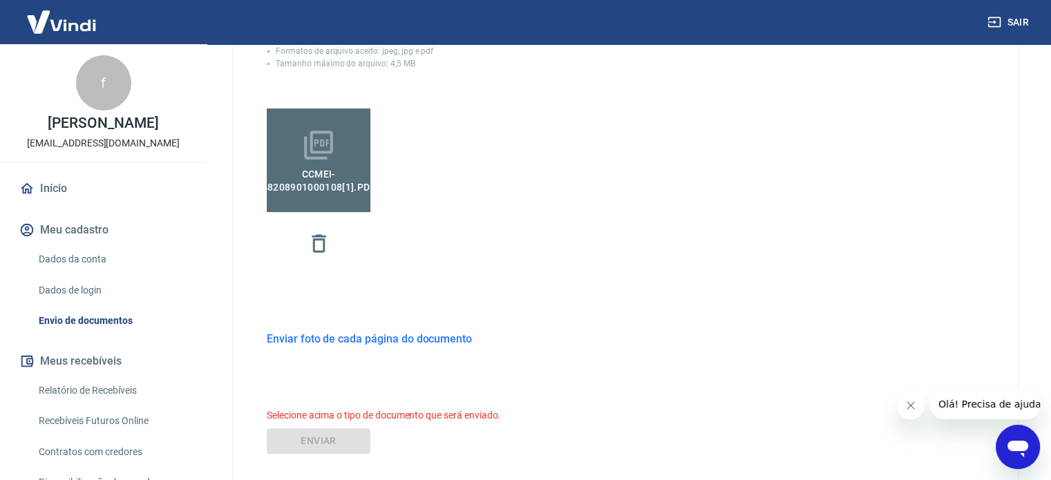
scroll to position [415, 0]
click at [357, 341] on h6 "Enviar foto de cada página do documento" at bounding box center [369, 339] width 205 height 17
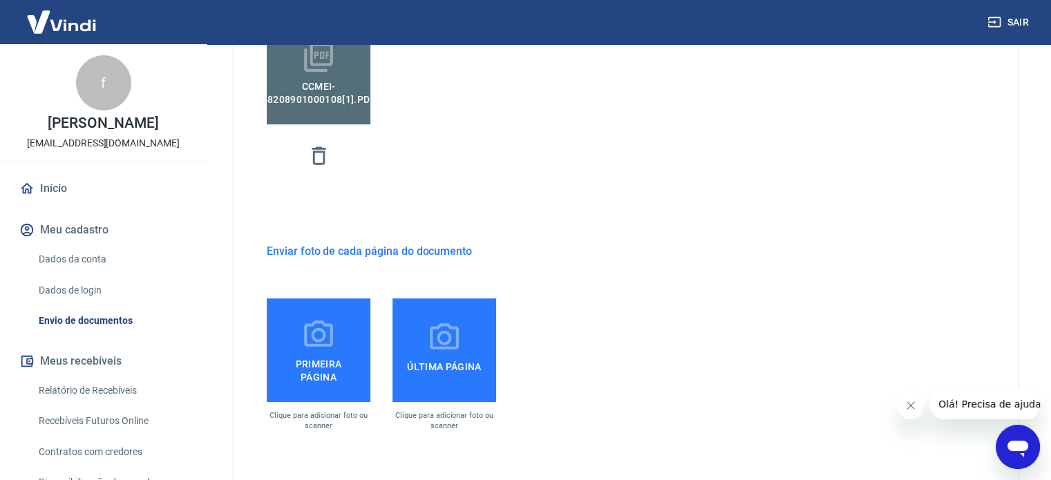
scroll to position [553, 0]
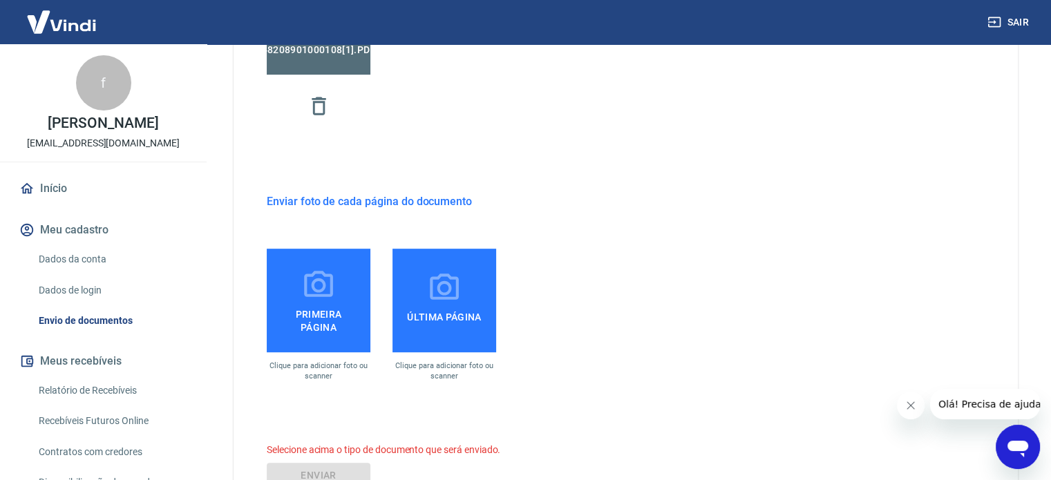
click at [315, 318] on span "Primeira página" at bounding box center [318, 318] width 93 height 31
click at [0, 0] on input "Primeira página" at bounding box center [0, 0] width 0 height 0
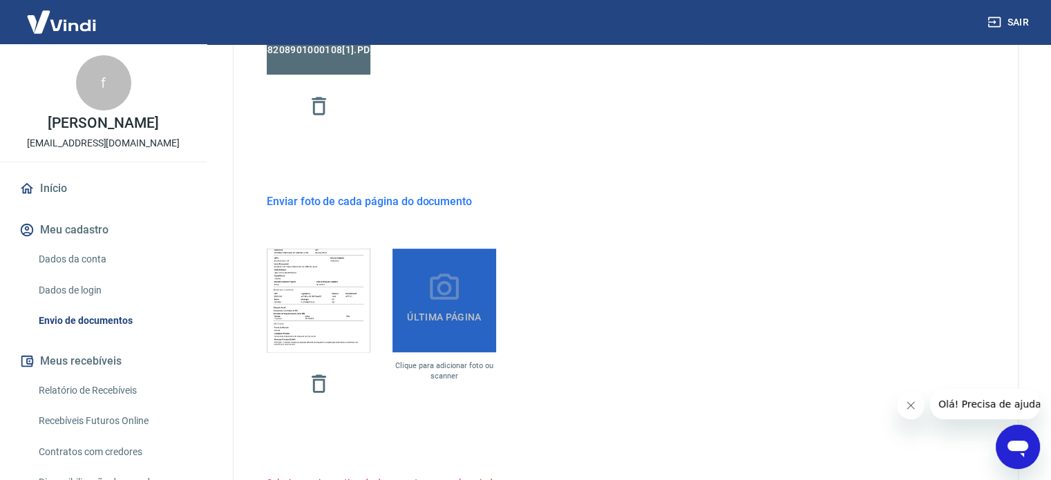
click at [430, 302] on icon at bounding box center [444, 288] width 35 height 35
click at [0, 0] on input "Última página" at bounding box center [0, 0] width 0 height 0
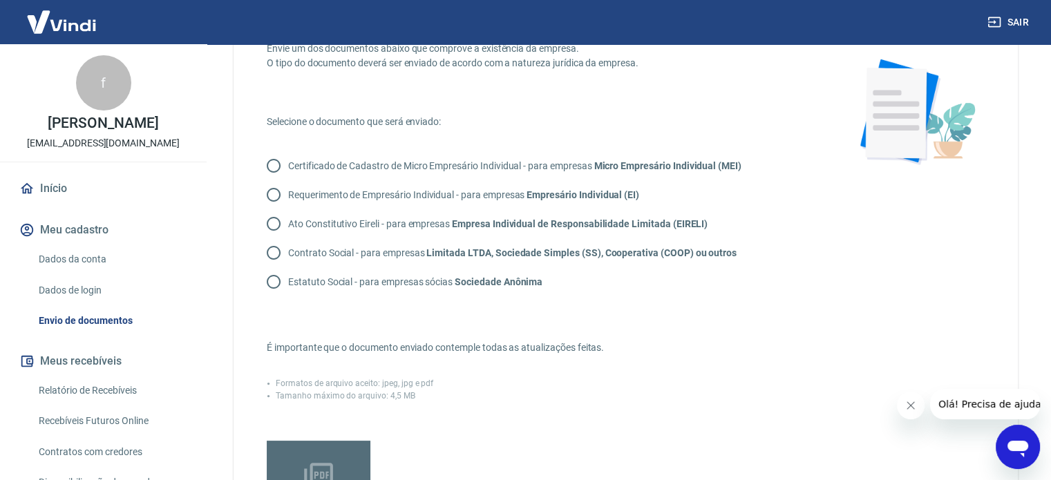
scroll to position [80, 0]
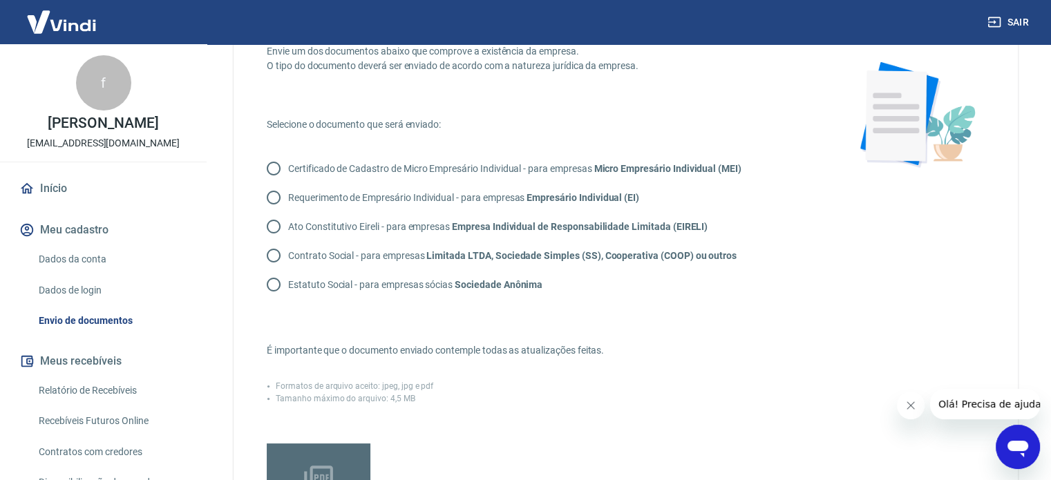
click at [276, 168] on input "Certificado de Cadastro de Micro Empresário Individual - para empresas Micro Em…" at bounding box center [273, 168] width 29 height 29
radio input "true"
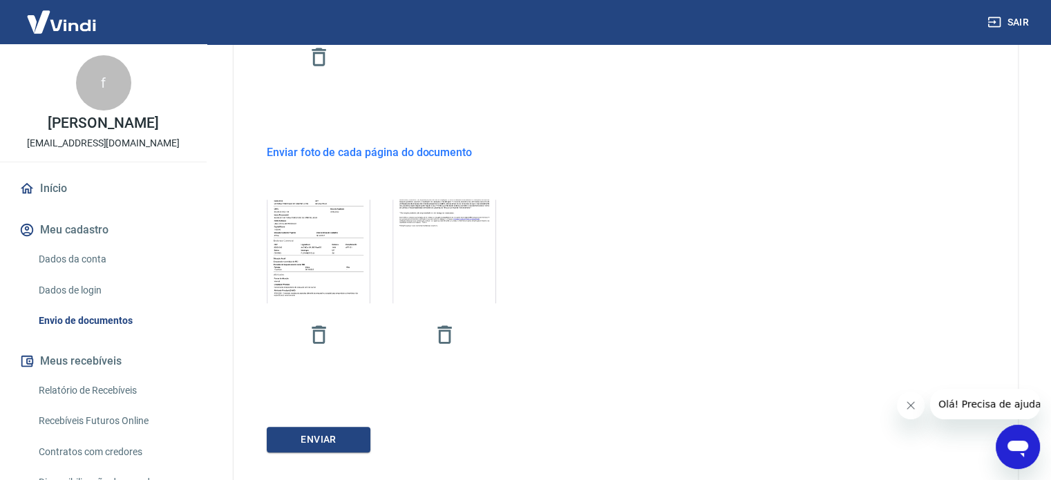
scroll to position [683, 0]
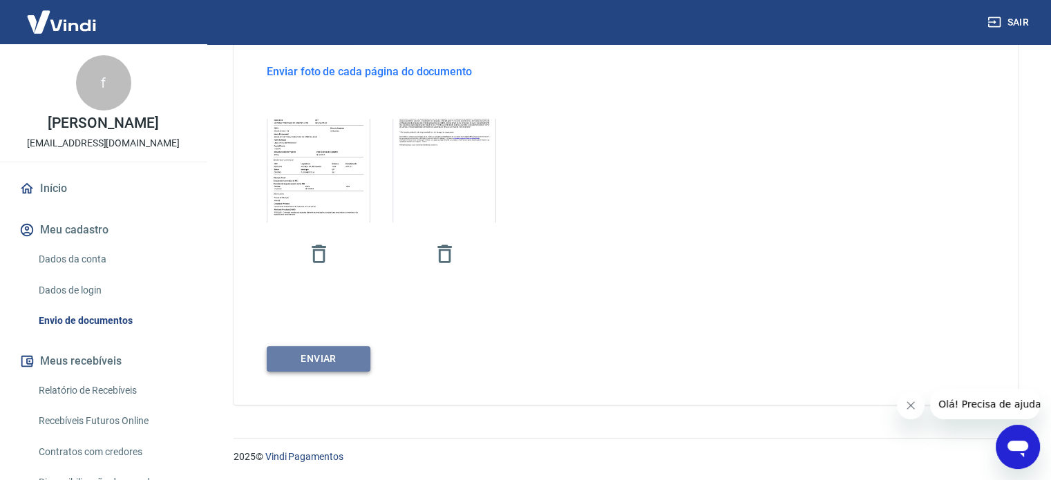
click at [337, 352] on button "ENVIAR" at bounding box center [319, 359] width 104 height 26
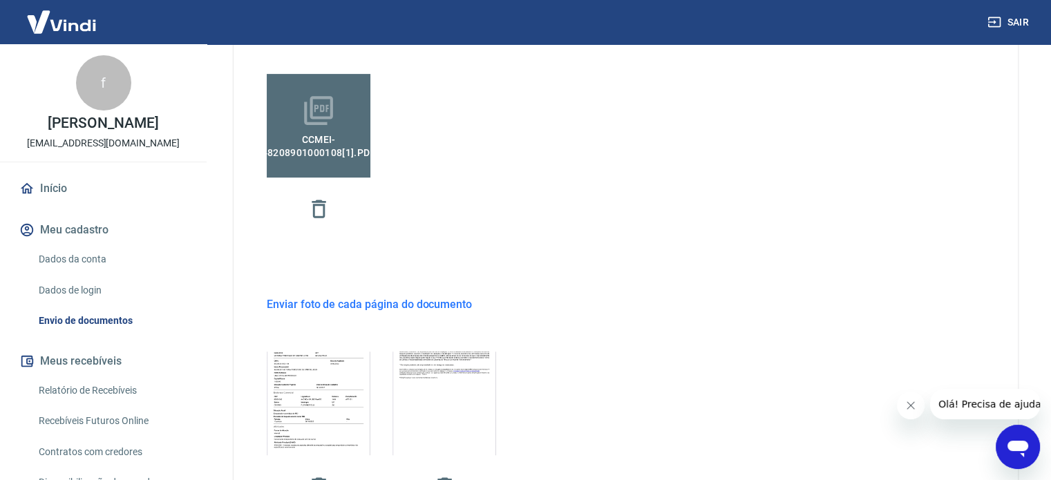
scroll to position [406, 0]
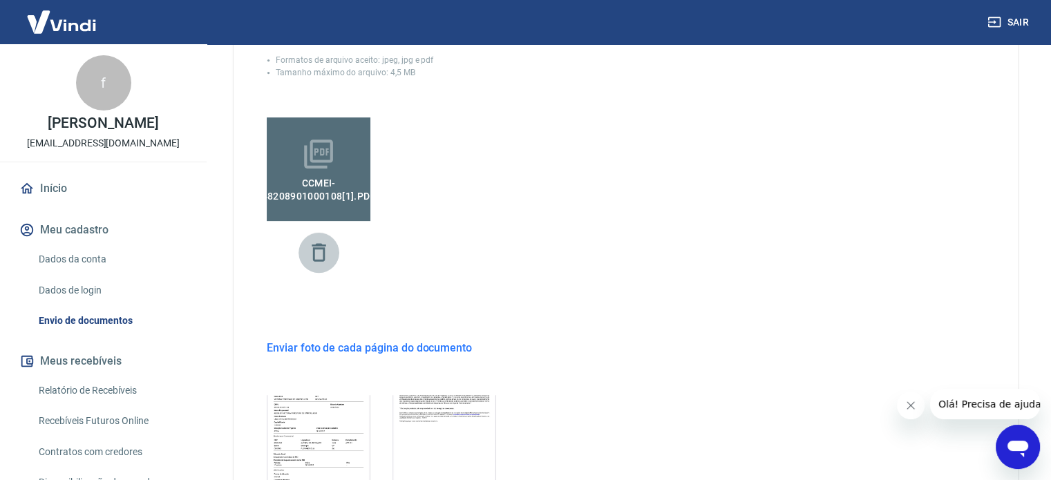
click at [318, 251] on icon "button" at bounding box center [319, 252] width 24 height 24
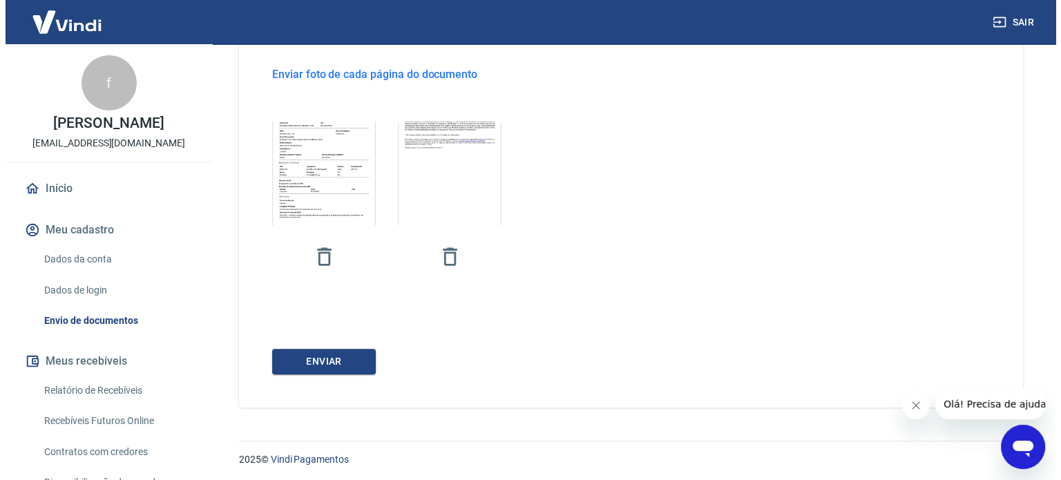
scroll to position [660, 0]
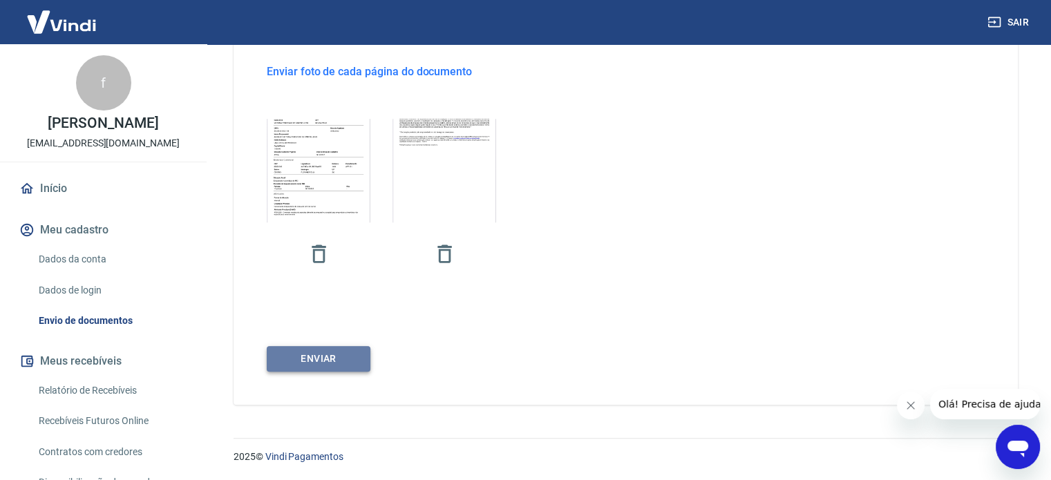
click at [324, 357] on button "ENVIAR" at bounding box center [319, 359] width 104 height 26
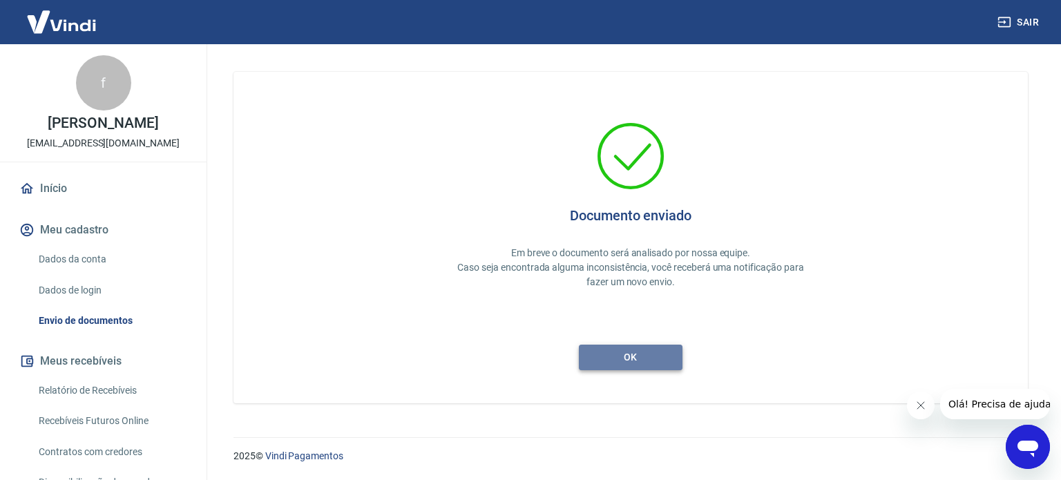
click at [636, 353] on button "ok" at bounding box center [631, 358] width 104 height 26
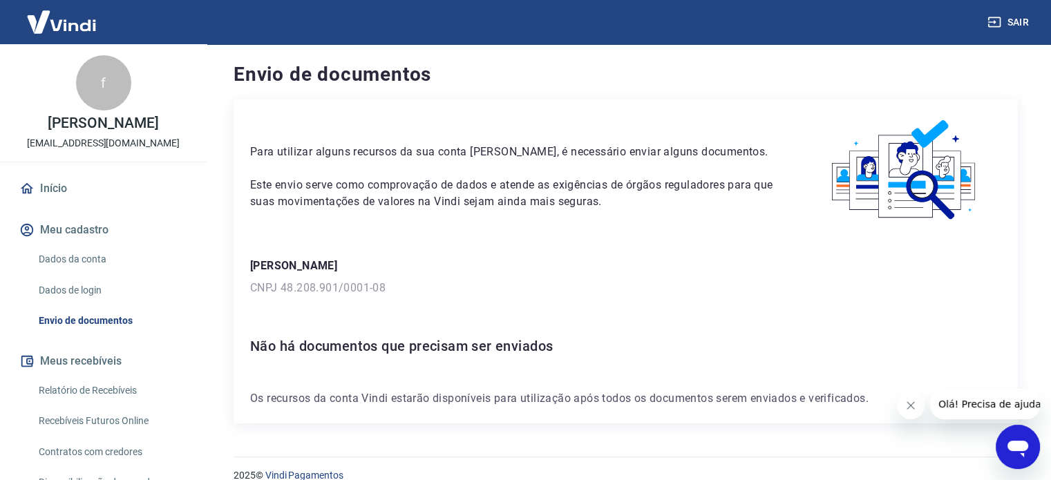
click at [91, 323] on link "Envio de documentos" at bounding box center [111, 321] width 157 height 28
click at [102, 253] on link "Dados da conta" at bounding box center [111, 259] width 157 height 28
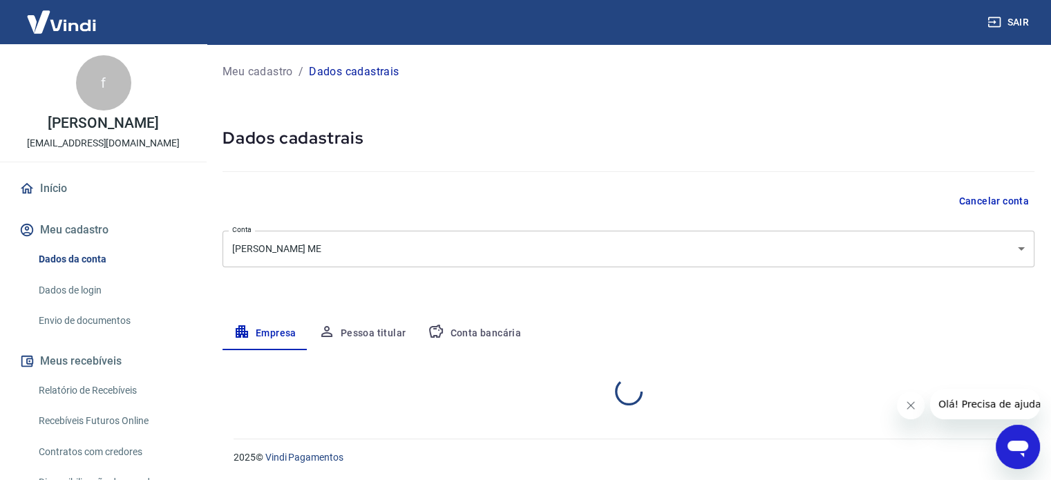
select select "SC"
select select "business"
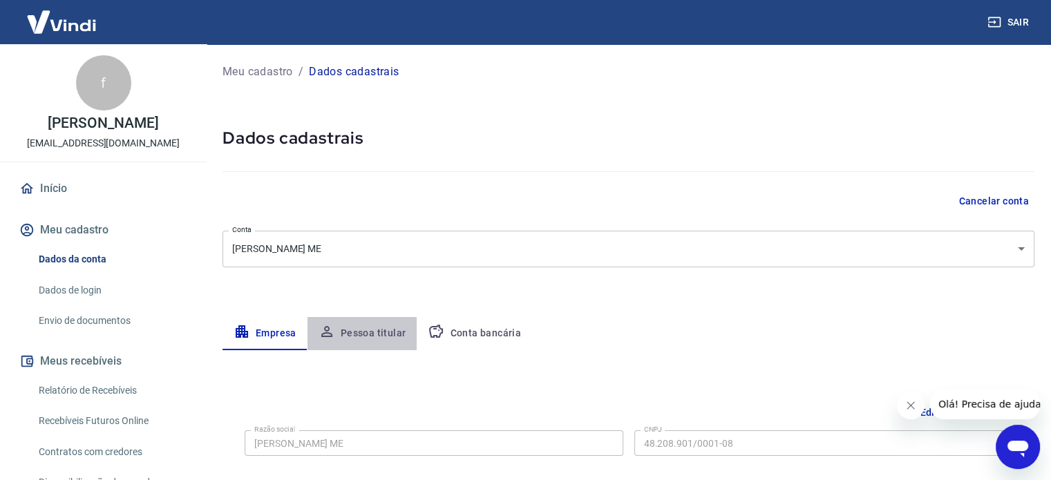
click at [376, 329] on button "Pessoa titular" at bounding box center [362, 333] width 110 height 33
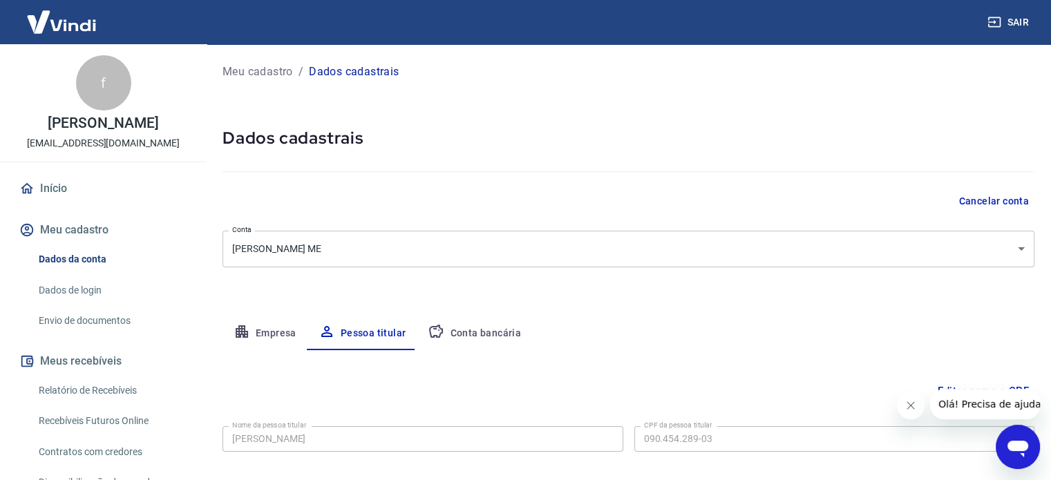
click at [84, 321] on link "Envio de documentos" at bounding box center [111, 321] width 157 height 28
